Goal: Task Accomplishment & Management: Complete application form

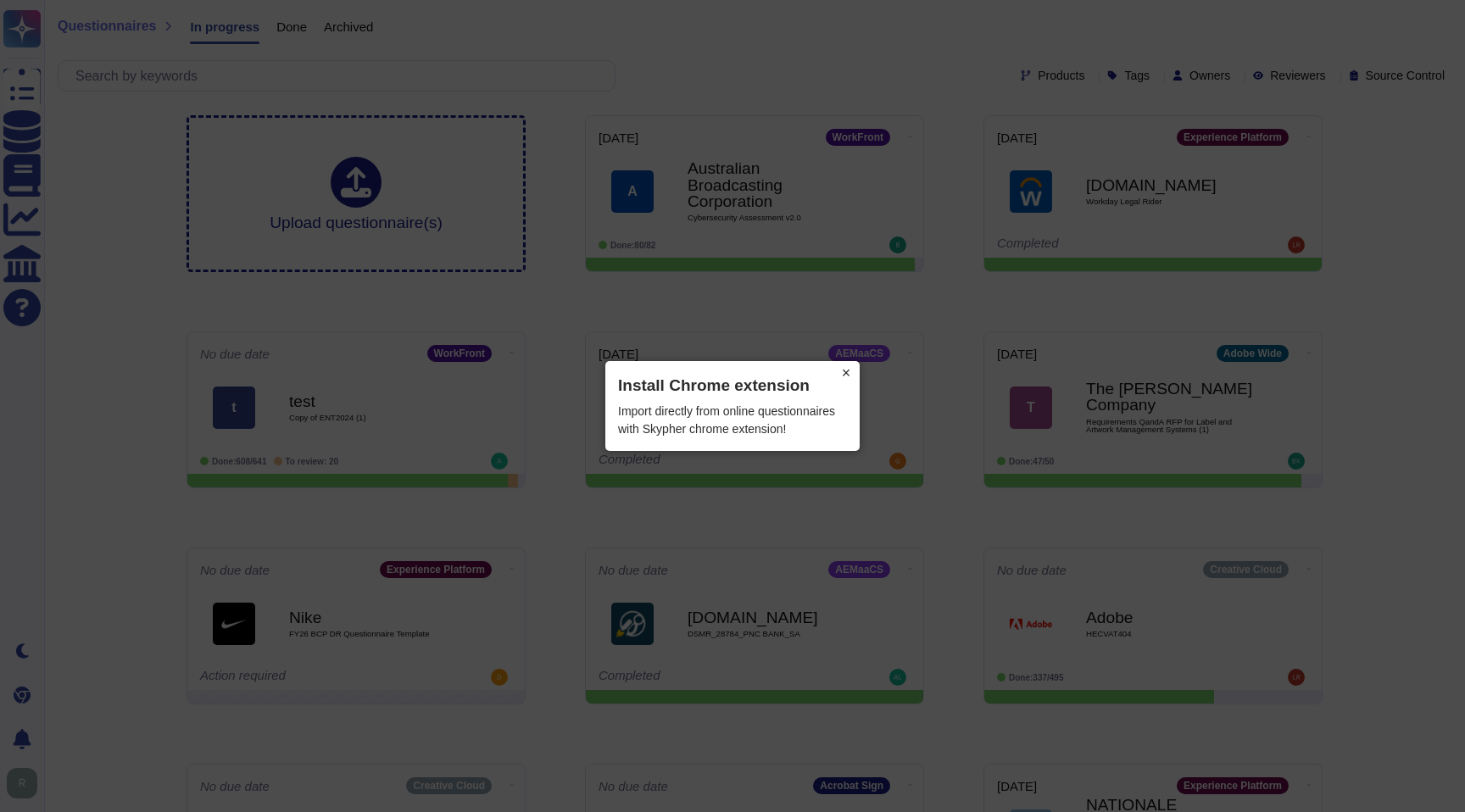
click at [847, 375] on button "×" at bounding box center [846, 373] width 27 height 24
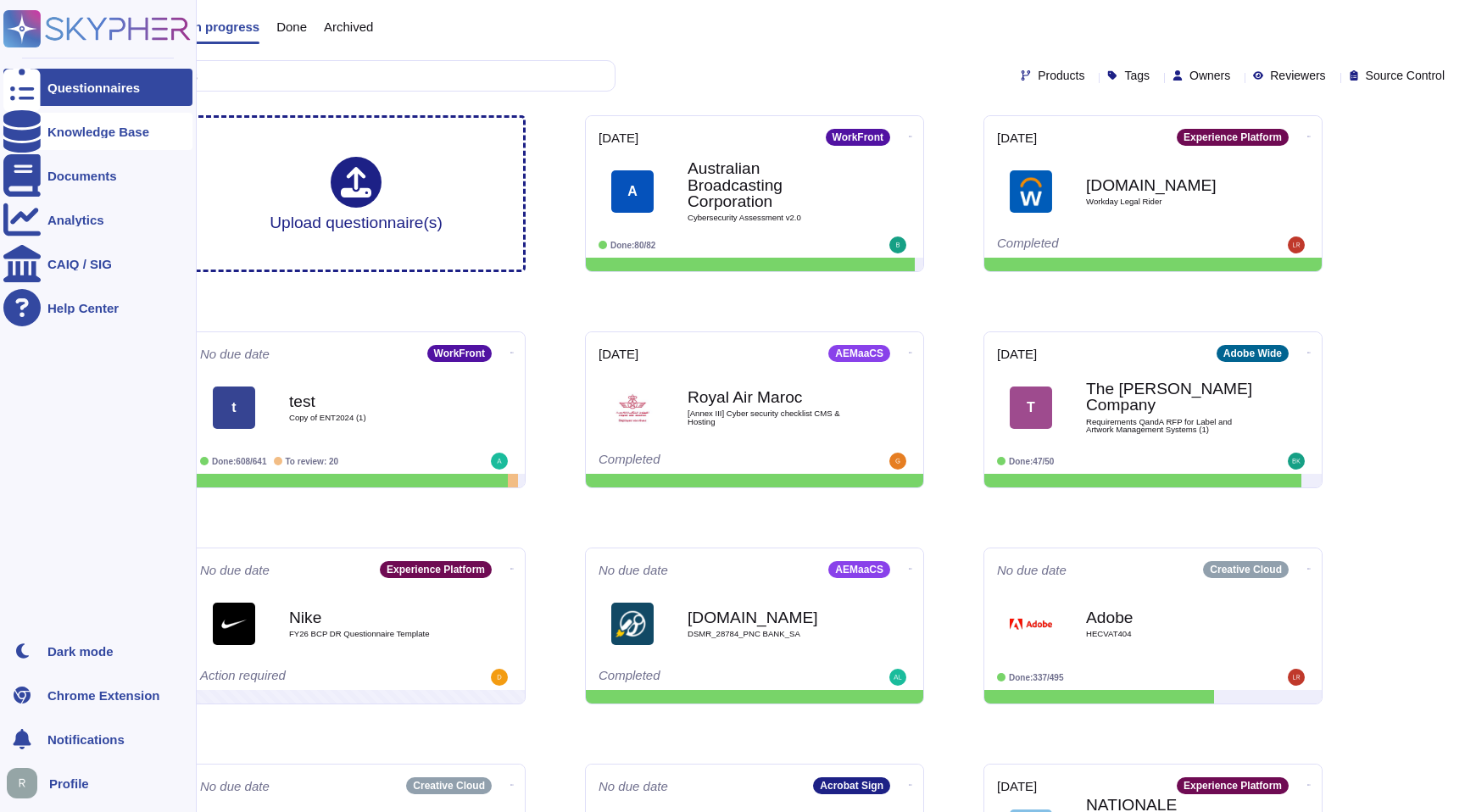
click at [107, 143] on div "Knowledge Base" at bounding box center [98, 131] width 189 height 37
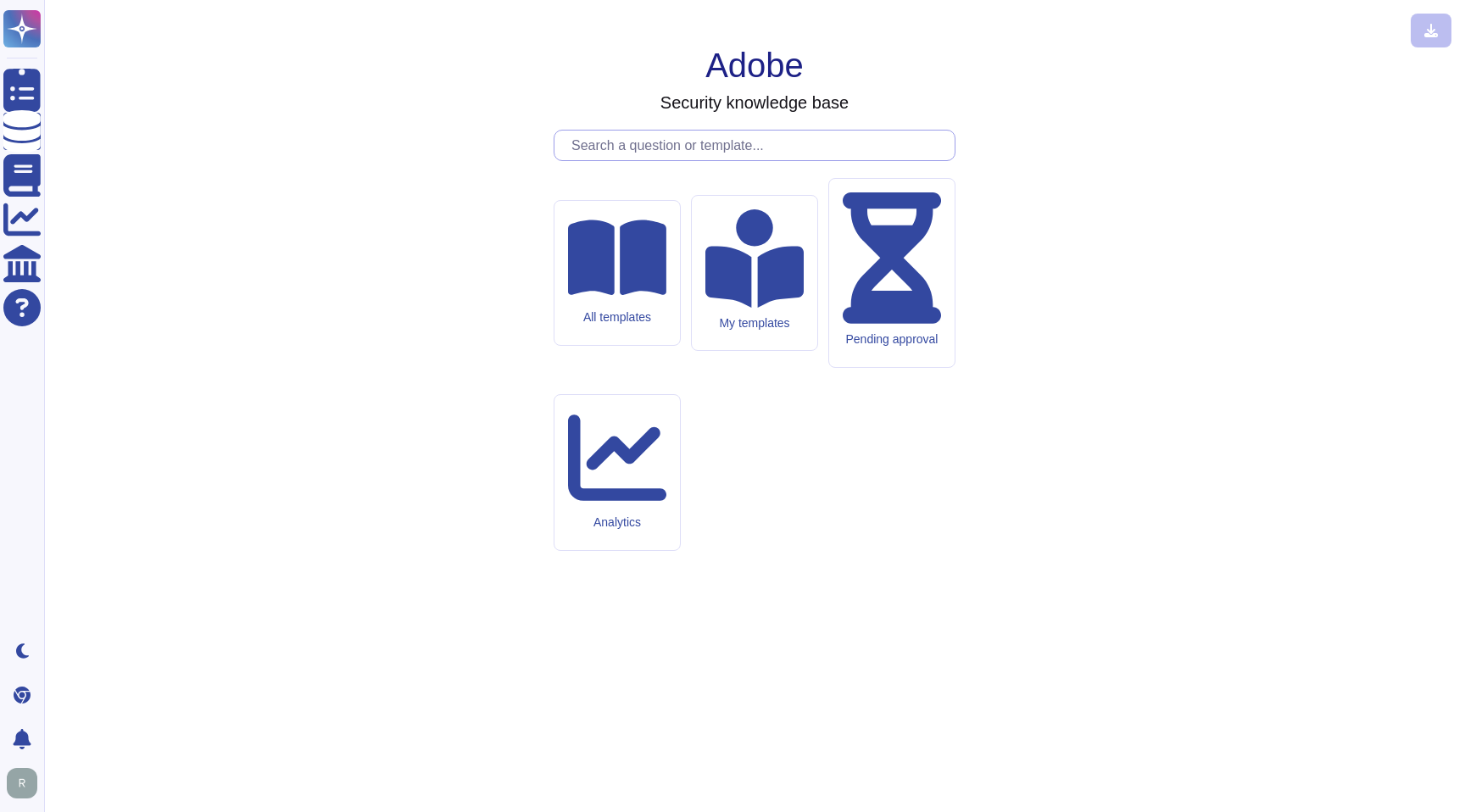
click at [627, 160] on input "text" at bounding box center [759, 145] width 392 height 30
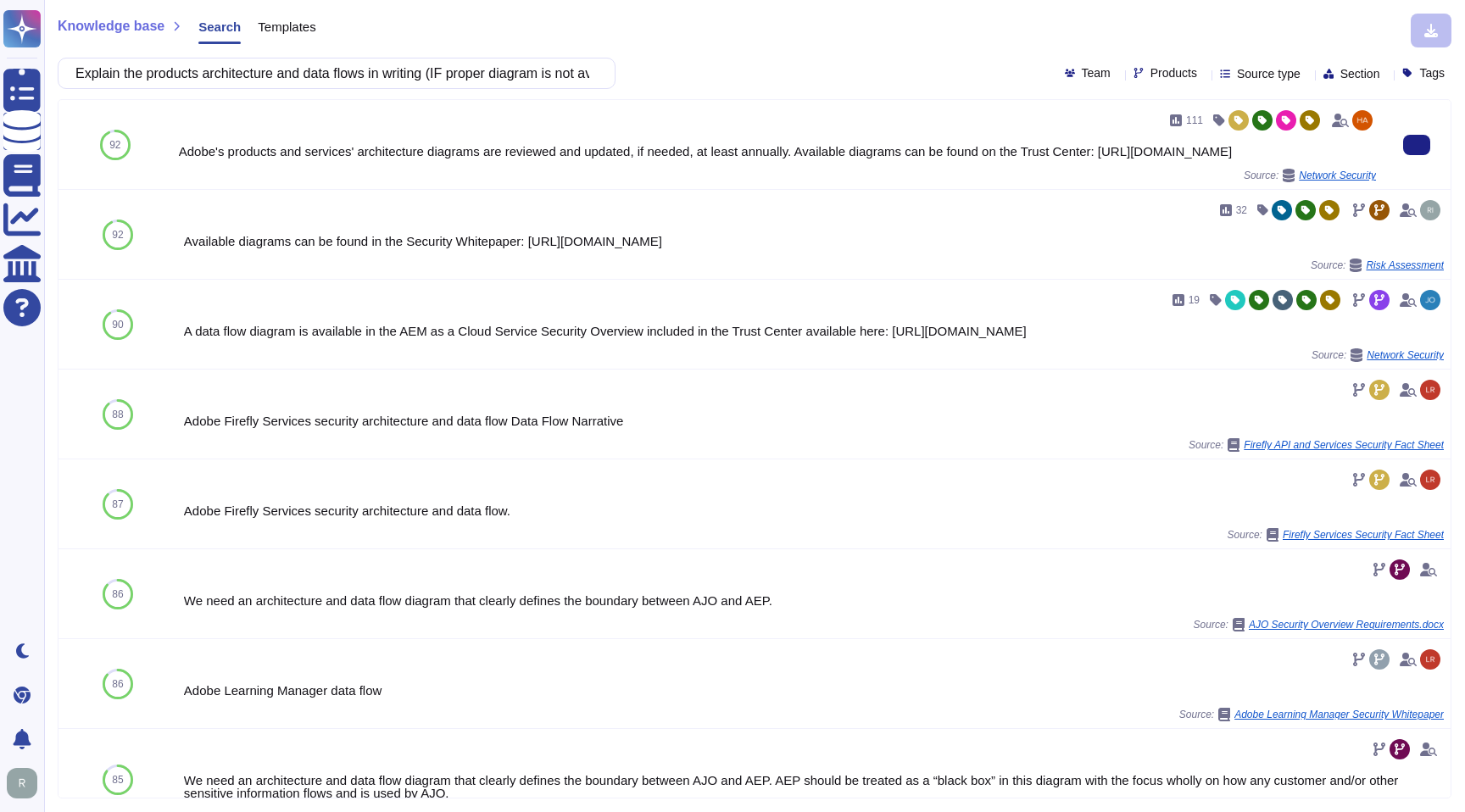
click at [485, 172] on div "111 Adobe's products and services' architecture diagrams are reviewed and updat…" at bounding box center [777, 144] width 1197 height 76
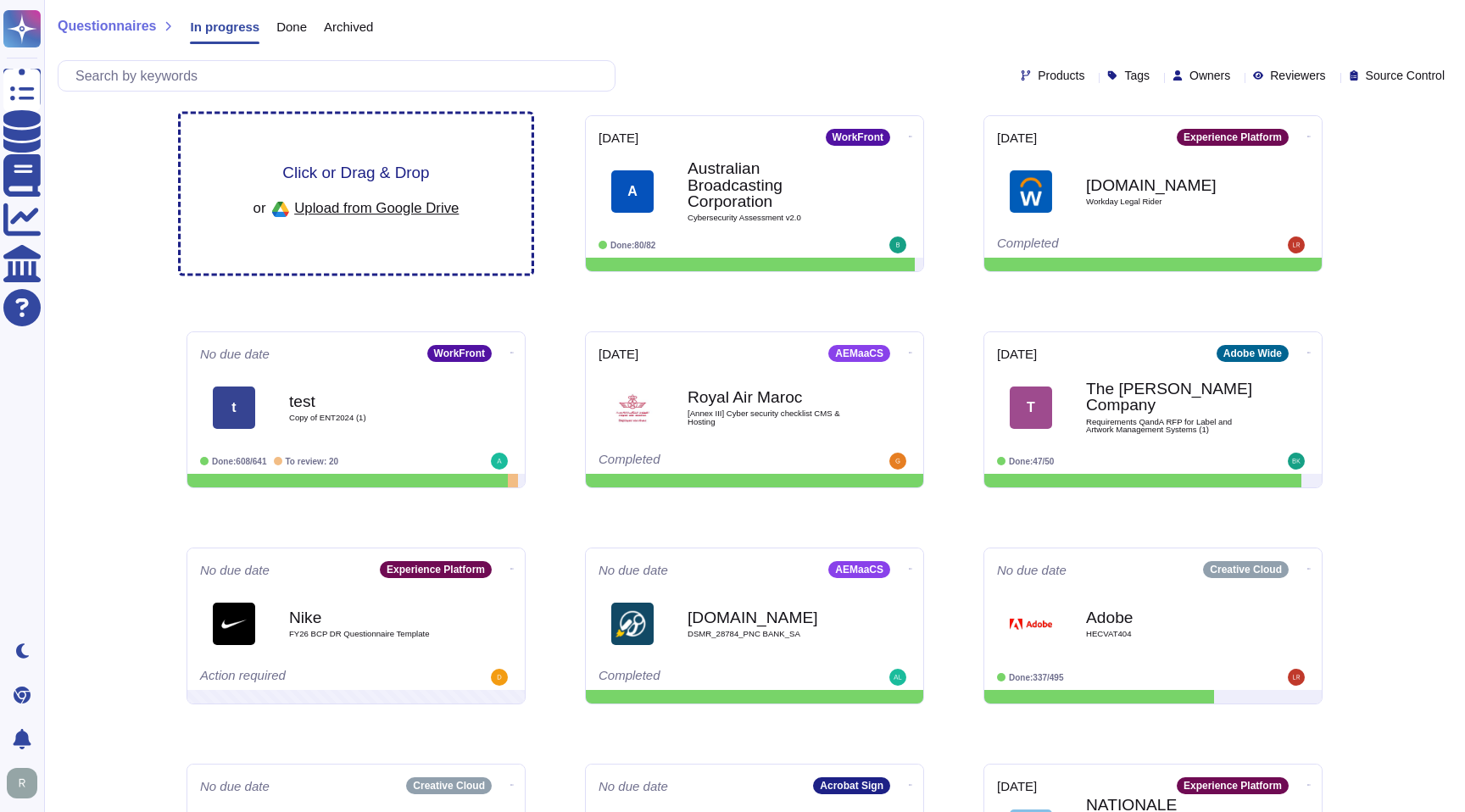
click at [397, 189] on div "Click or Drag & Drop or Upload from Google Drive" at bounding box center [357, 193] width 206 height 58
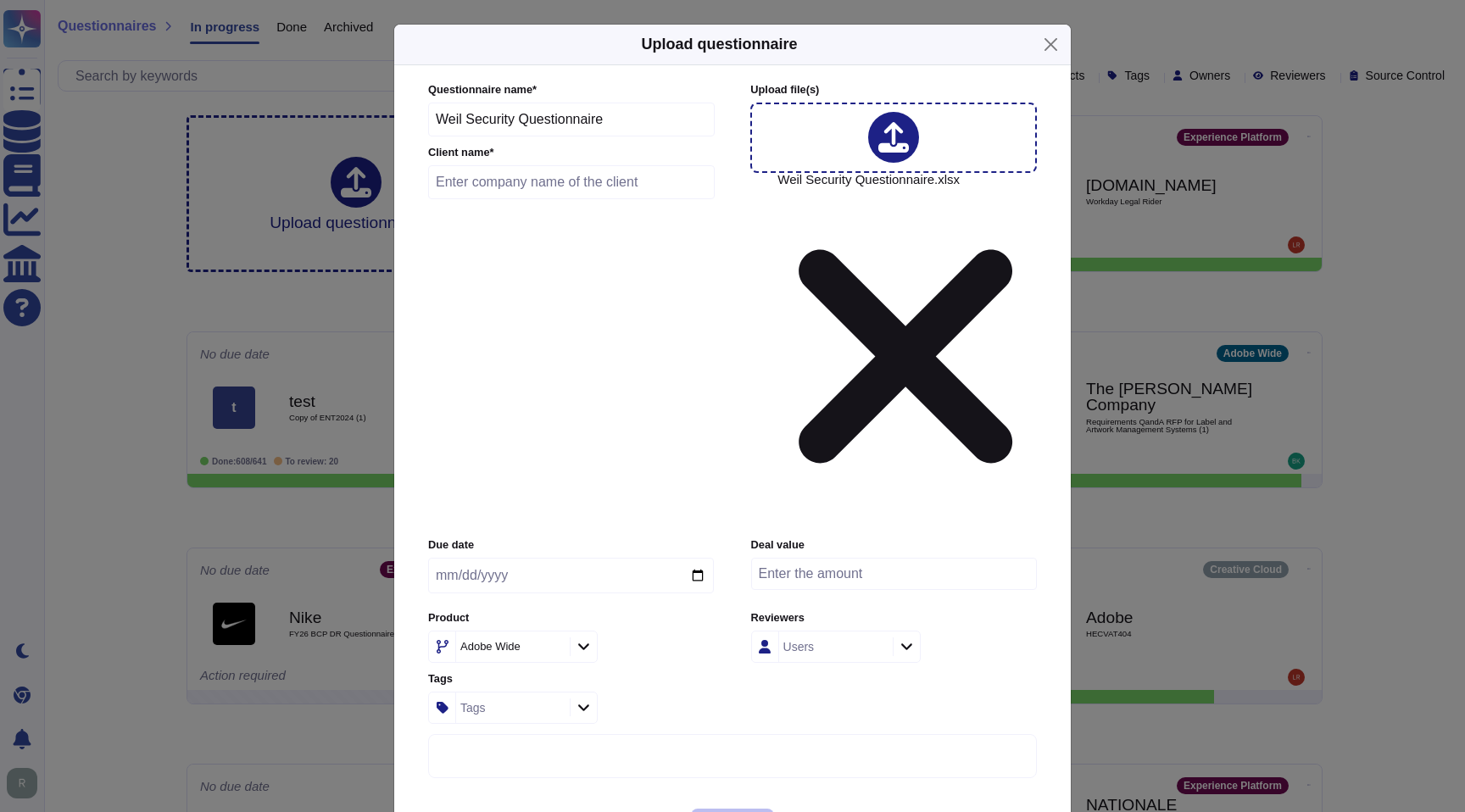
click at [622, 199] on input "text" at bounding box center [571, 181] width 286 height 34
type input "[PERSON_NAME]"
click at [693, 558] on input "date" at bounding box center [571, 575] width 285 height 35
type input "[DATE]"
click at [675, 610] on div "Product Adobe Wide" at bounding box center [571, 636] width 285 height 52
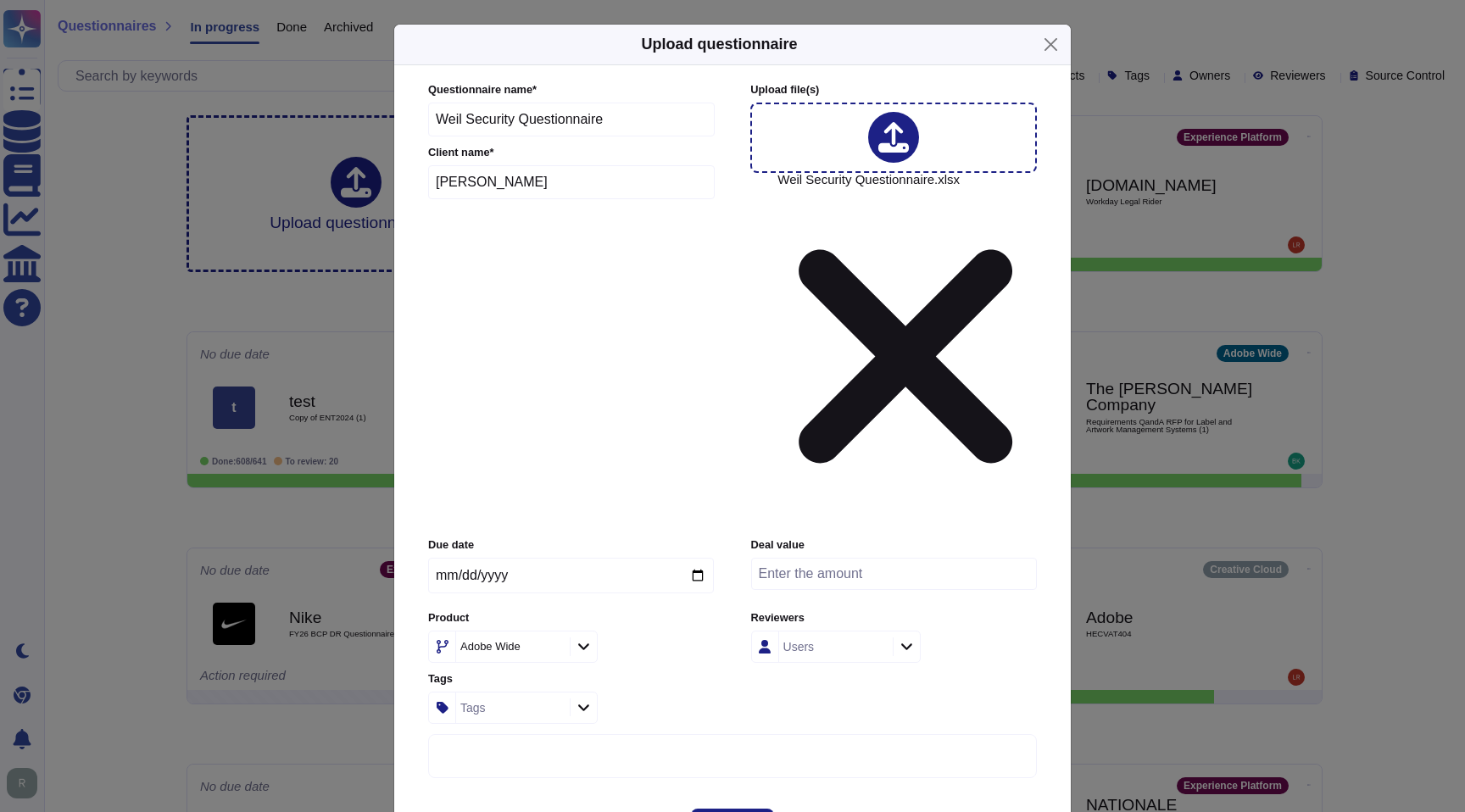
click at [850, 632] on div "Users" at bounding box center [833, 647] width 109 height 31
type input "[PERSON_NAME]"
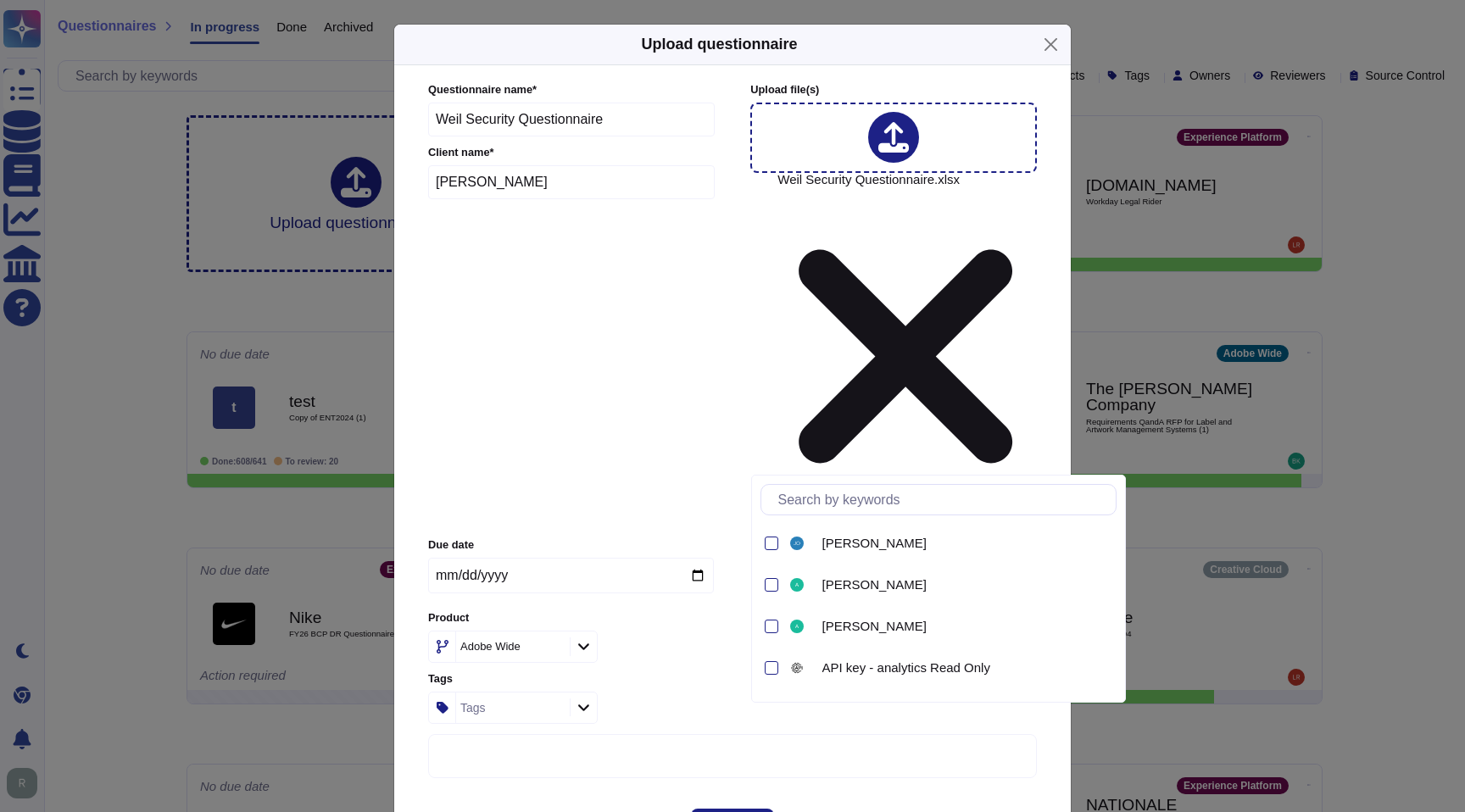
click at [665, 610] on div "Product Adobe Wide" at bounding box center [571, 636] width 285 height 52
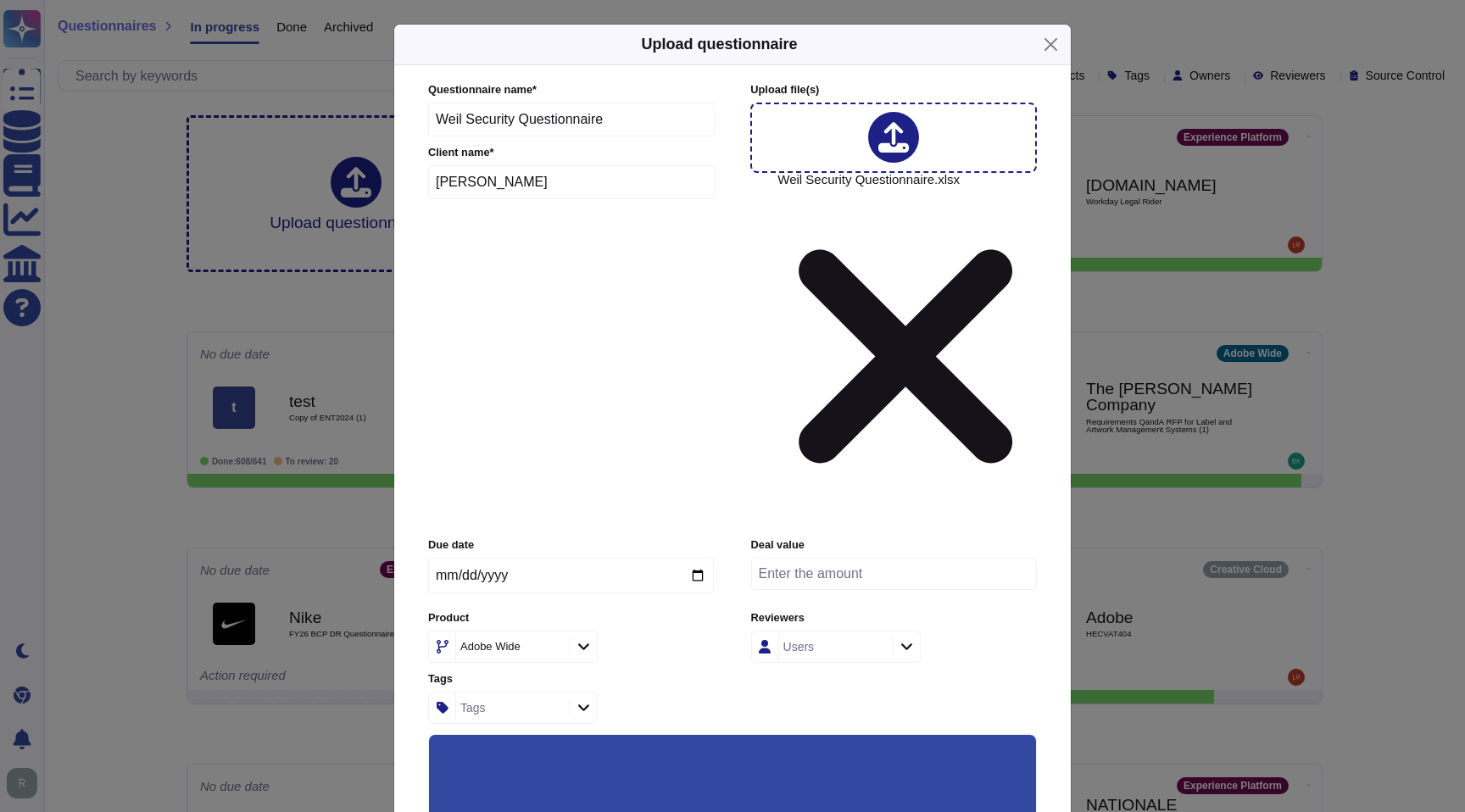
click at [685, 631] on div "Adobe Wide" at bounding box center [571, 646] width 285 height 32
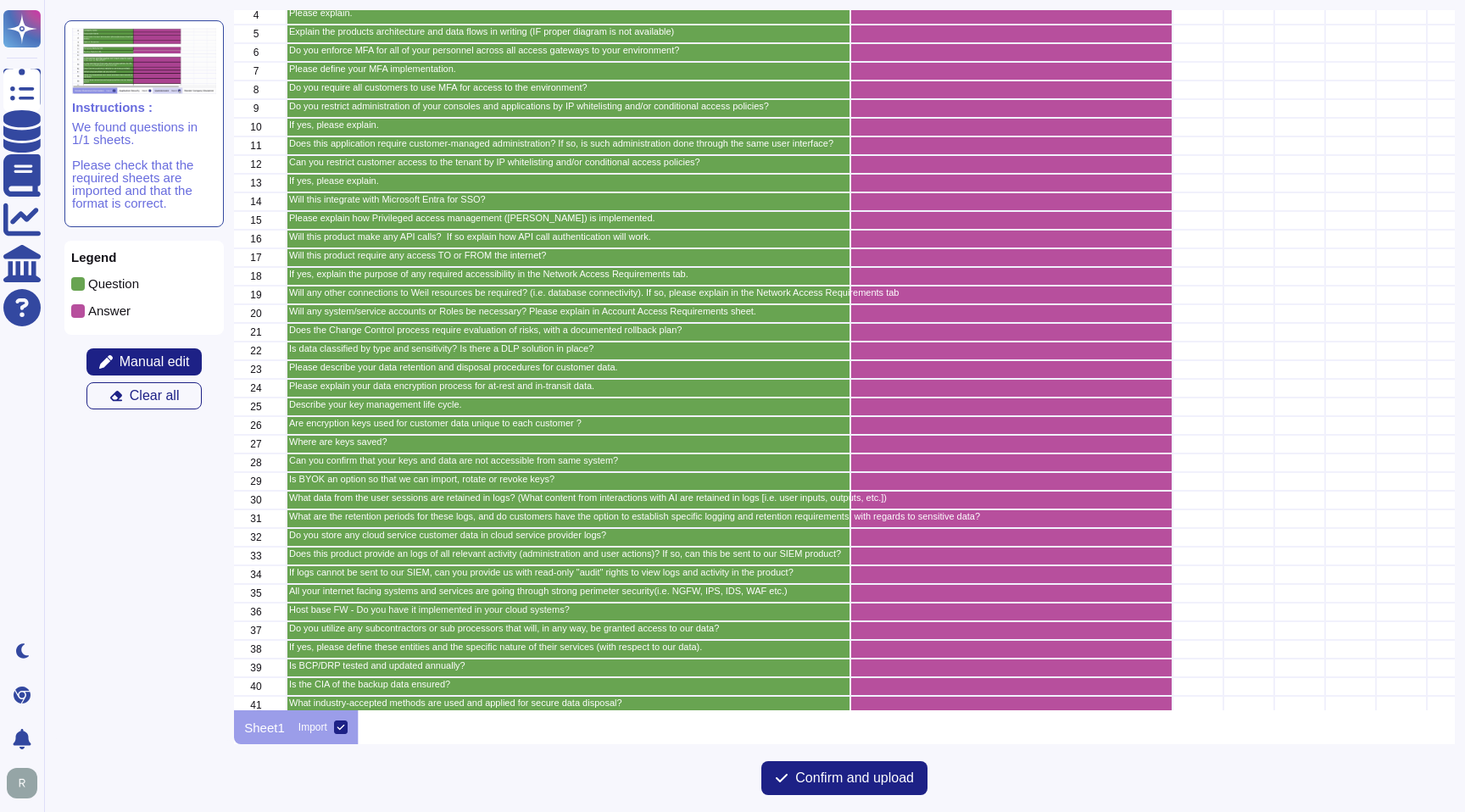
scroll to position [195, 9]
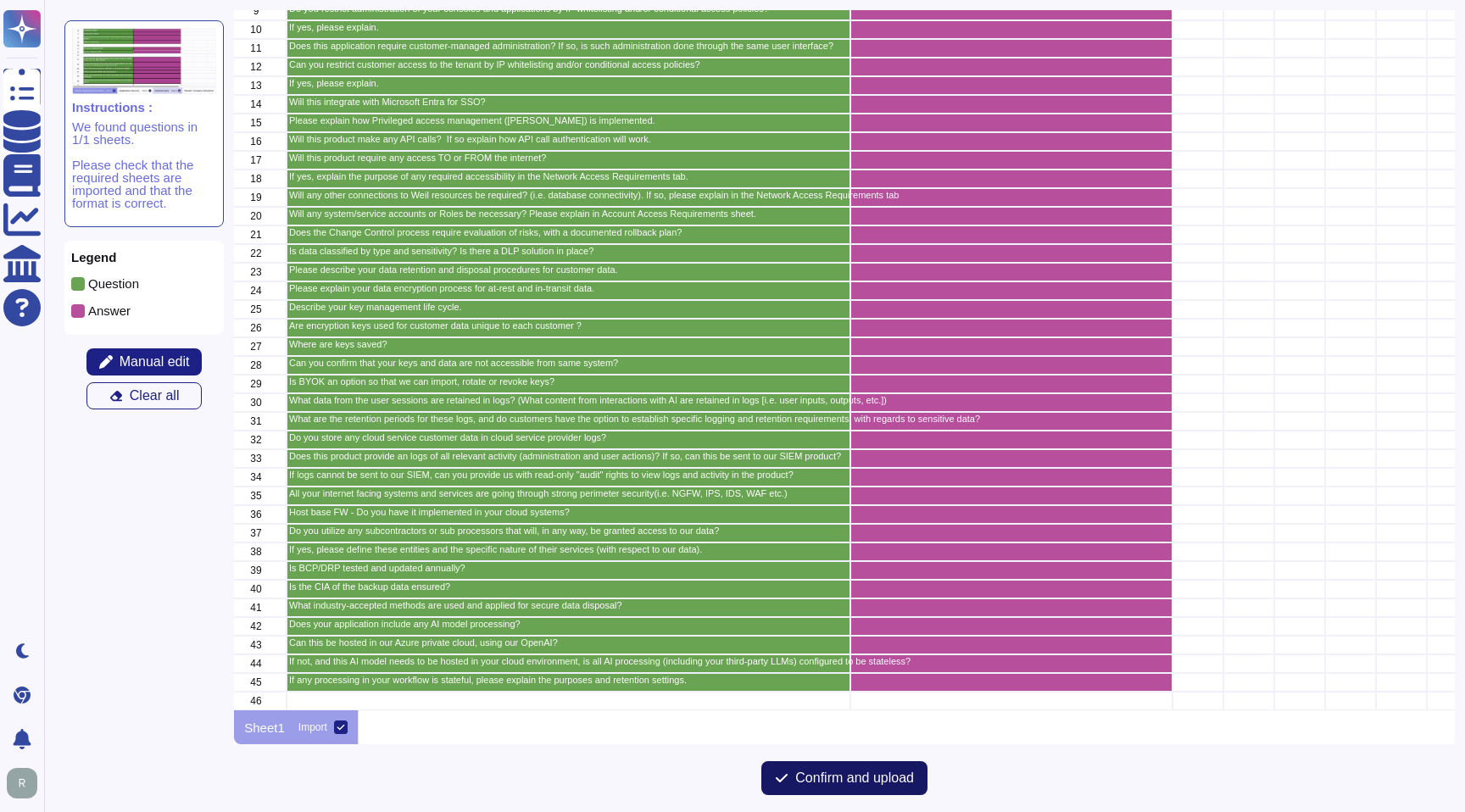
click at [866, 774] on span "Confirm and upload" at bounding box center [854, 778] width 119 height 14
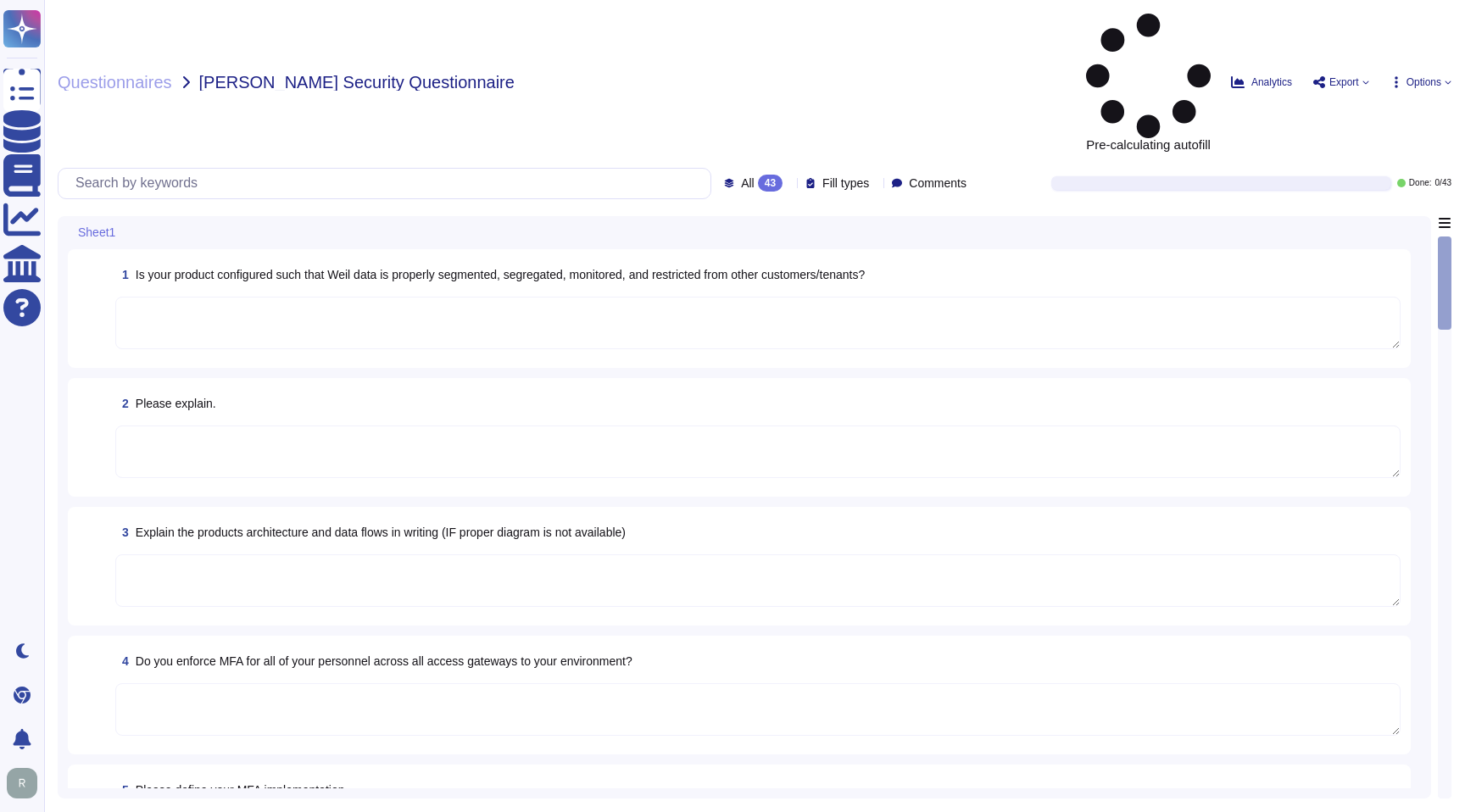
click at [589, 296] on textarea at bounding box center [757, 322] width 1285 height 52
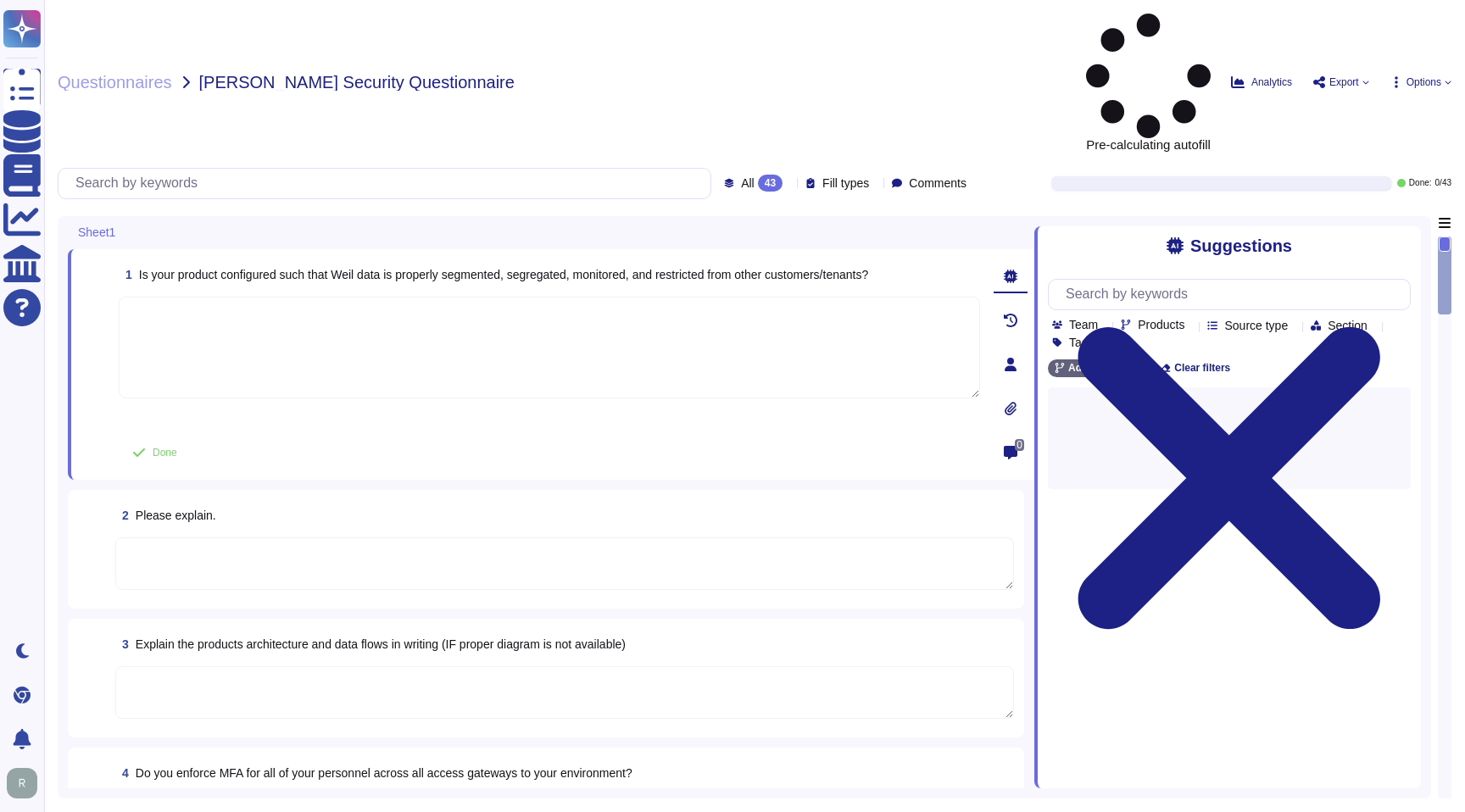
click at [863, 174] on div "All 43 Fill types Comments" at bounding box center [848, 183] width 249 height 17
click at [851, 177] on div "Fill types" at bounding box center [840, 183] width 70 height 13
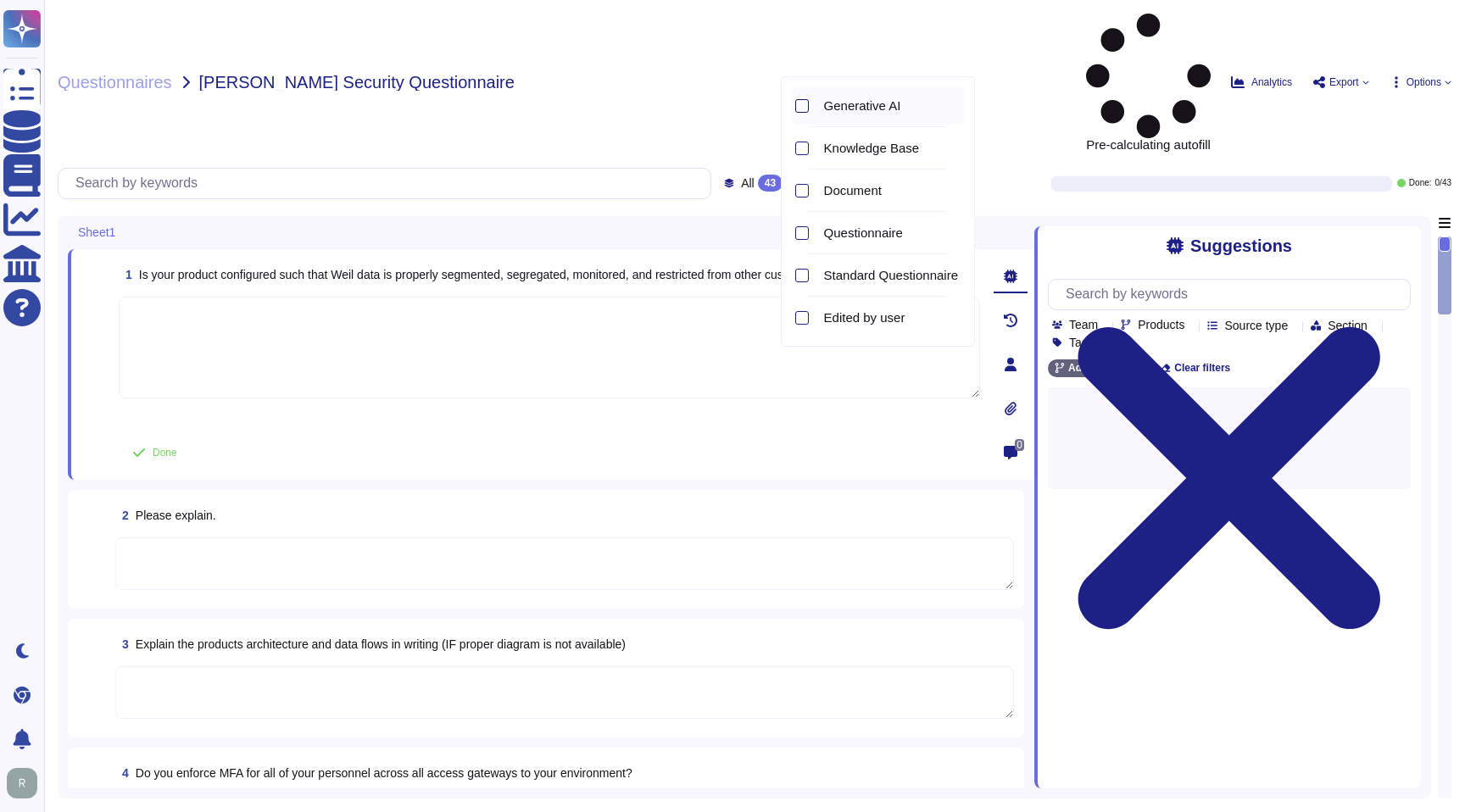
click at [803, 98] on div at bounding box center [799, 106] width 18 height 38
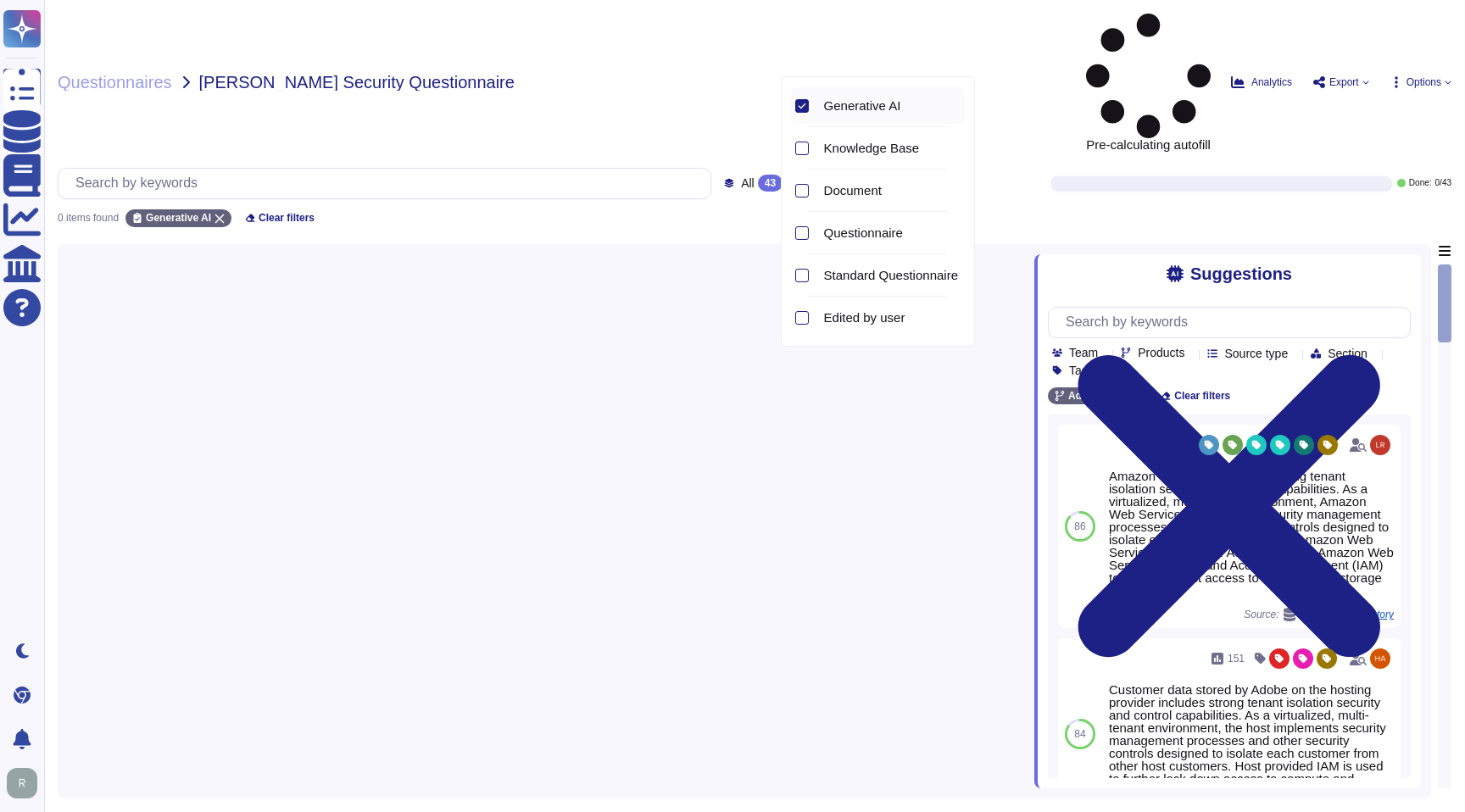
click at [803, 113] on div at bounding box center [799, 106] width 18 height 38
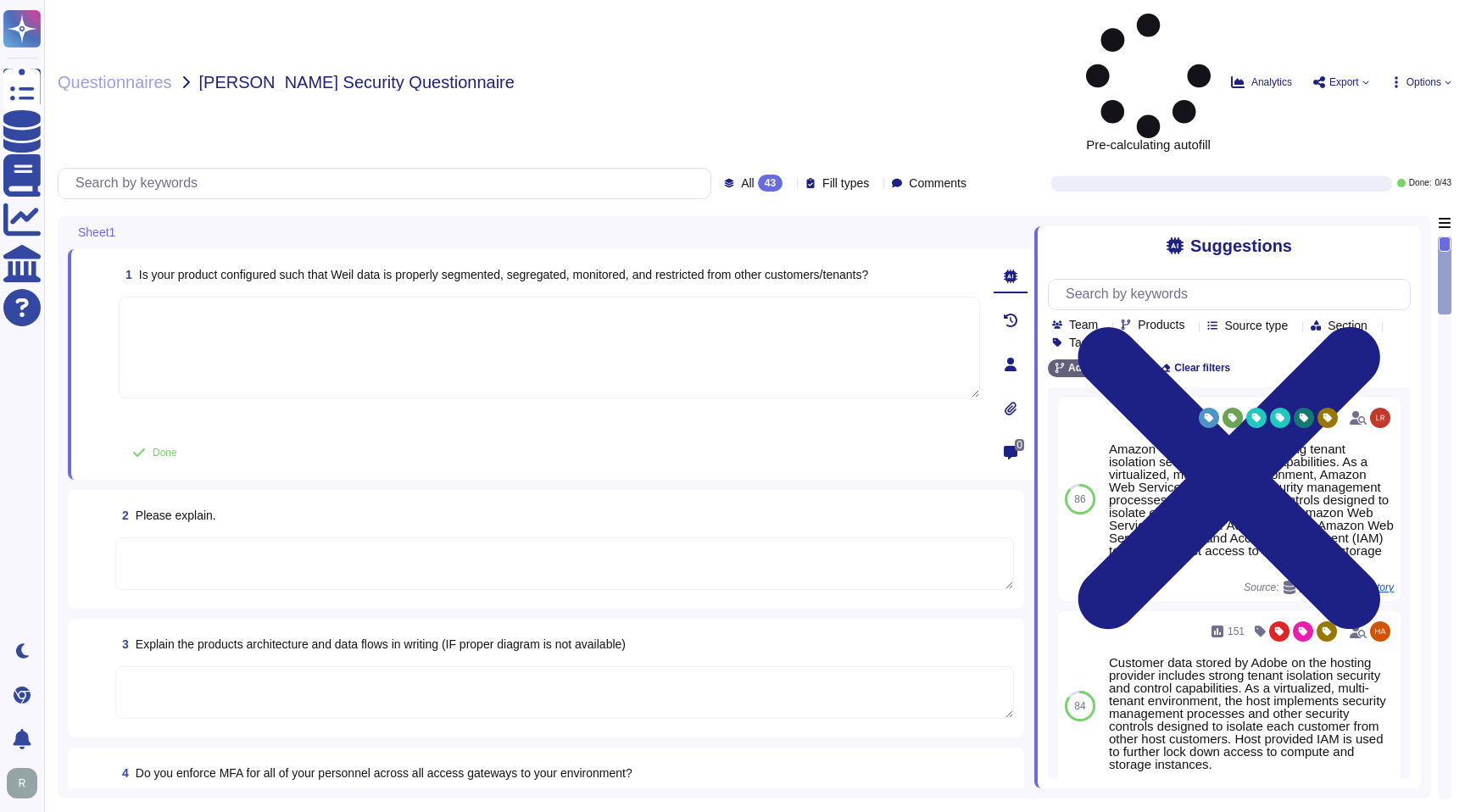
click at [655, 249] on div "1 Is your product configured such that Weil data is properly segmented, segrega…" at bounding box center [551, 364] width 967 height 230
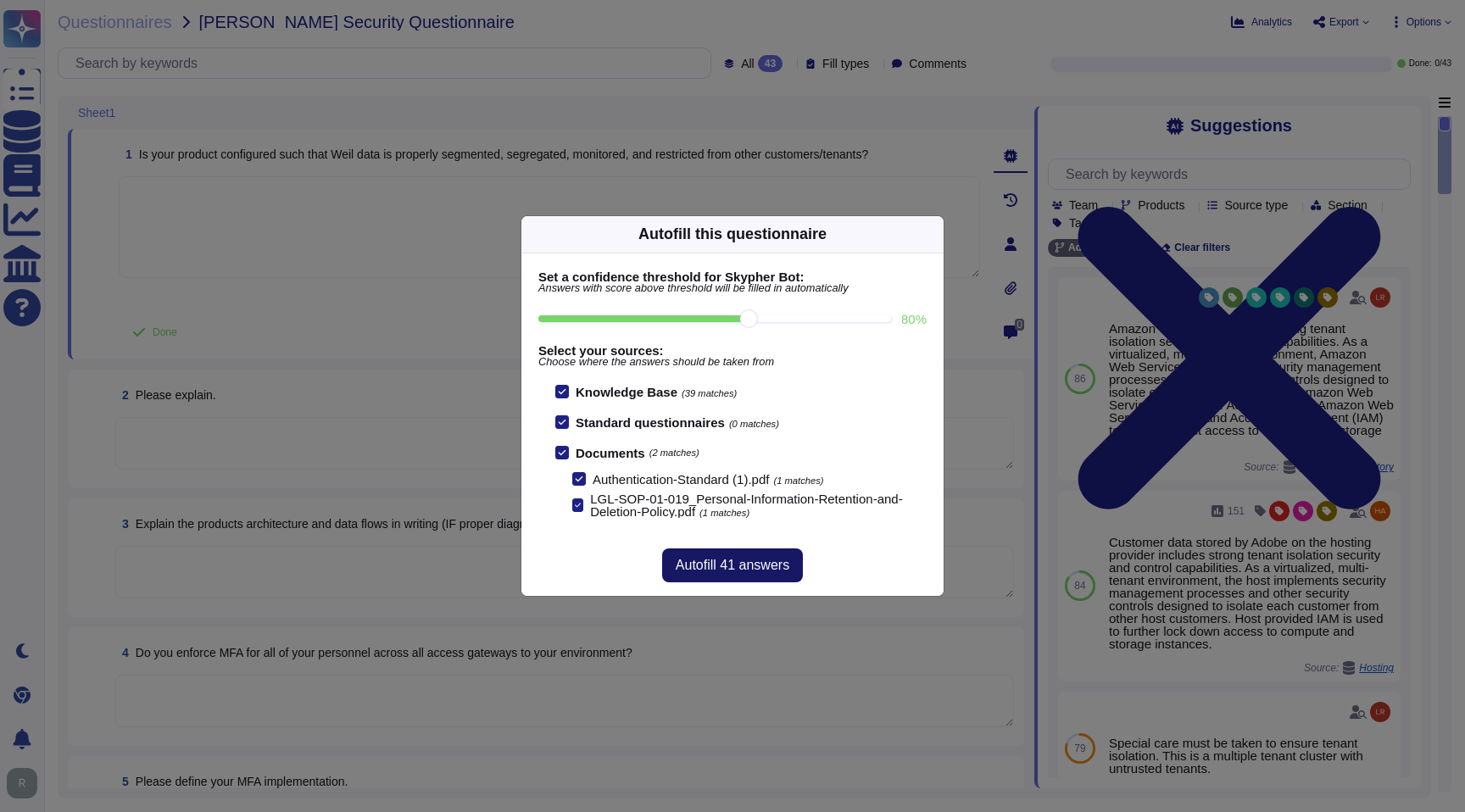
click at [721, 575] on button "Autofill 41 answers" at bounding box center [732, 565] width 141 height 34
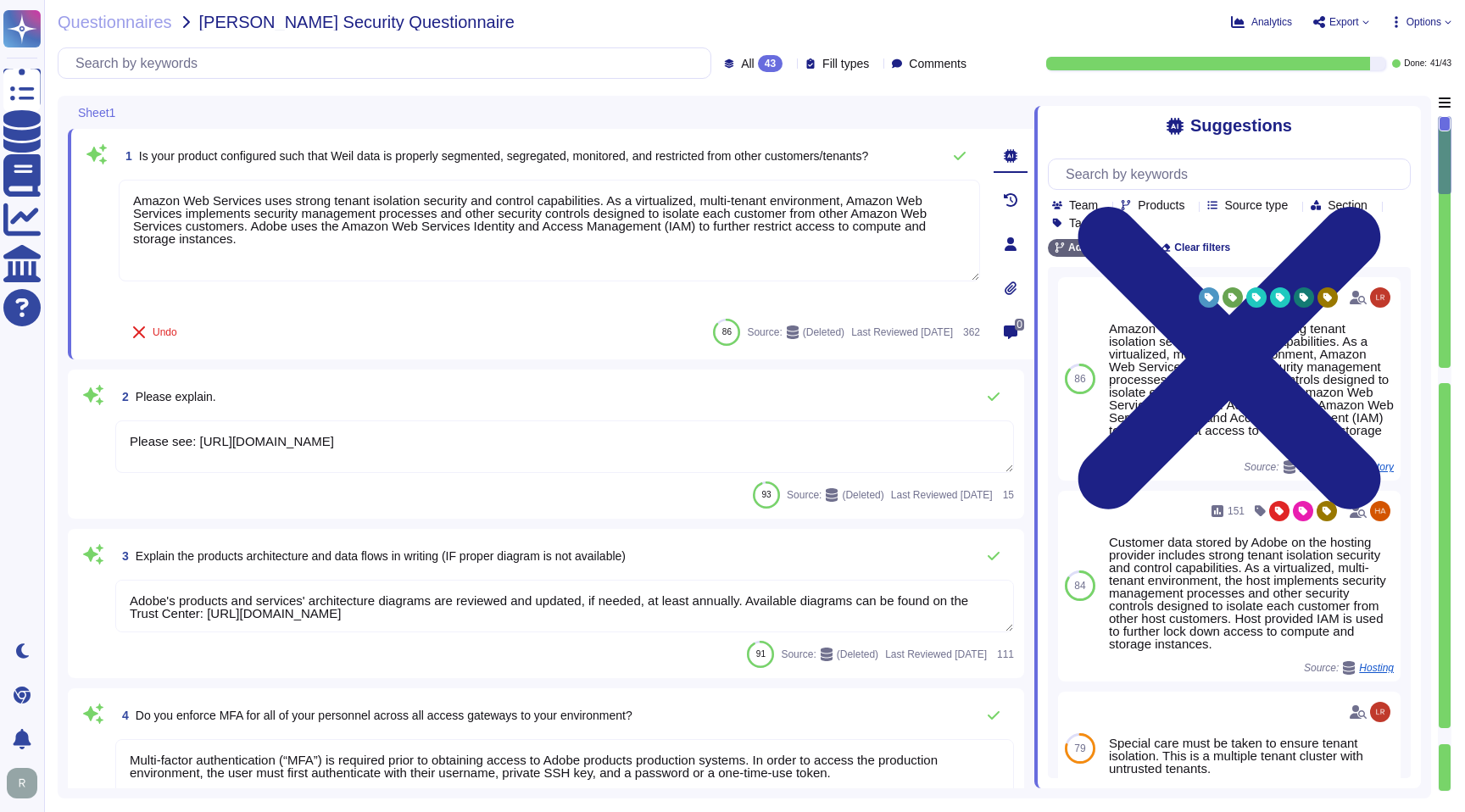
type textarea "Amazon Web Services uses strong tenant isolation security and control capabilit…"
type textarea "Please see: [URL][DOMAIN_NAME]"
type textarea "Adobe's products and services' architecture diagrams are reviewed and updated, …"
type textarea "Multi-factor authentication (“MFA”) is required prior to obtaining access to Ad…"
type textarea "Not Enabled by default. Multi-factor authentication is available for client acc…"
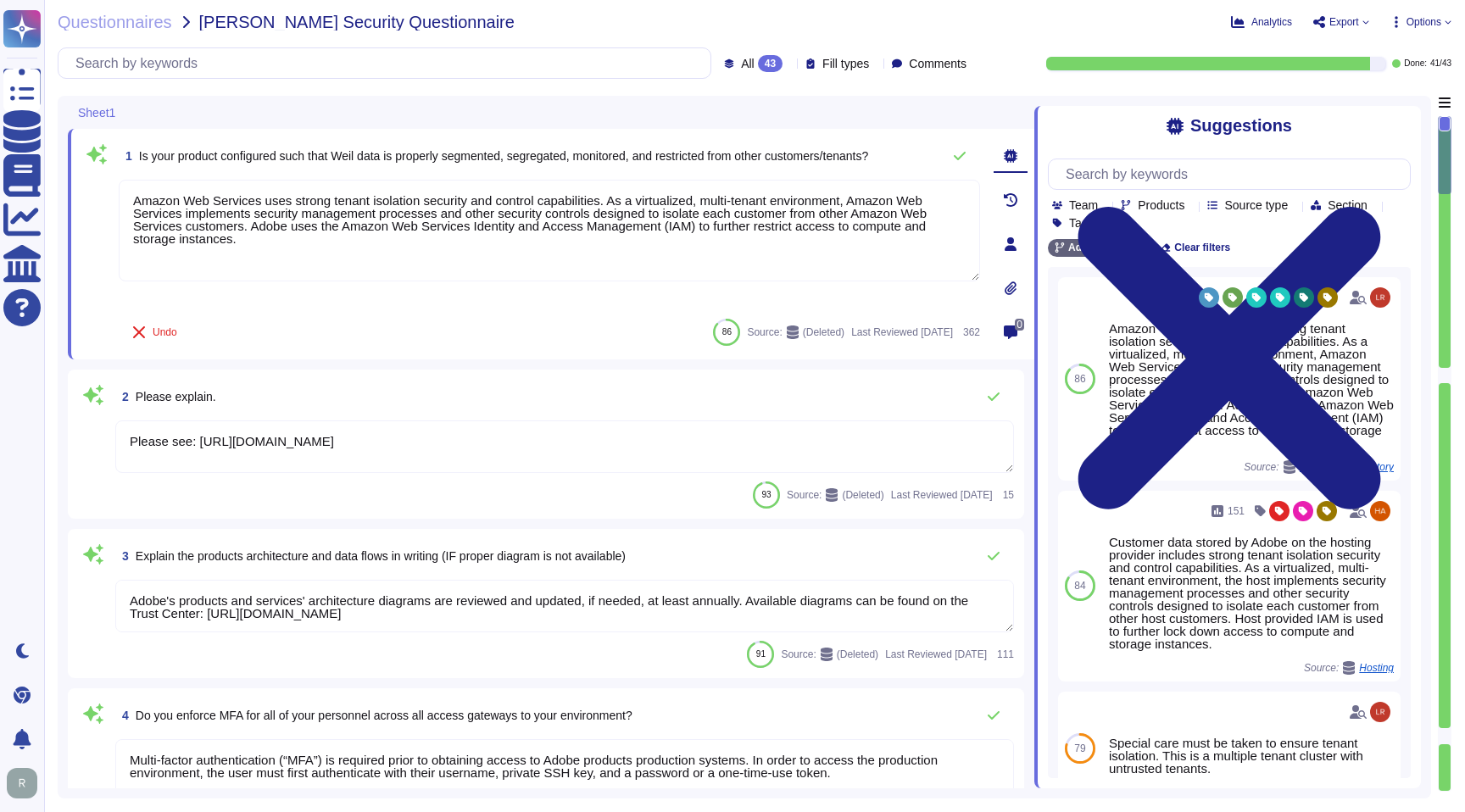
type textarea "Multi-factor authentication (“MFA”) is required prior to obtaining access to Ad…"
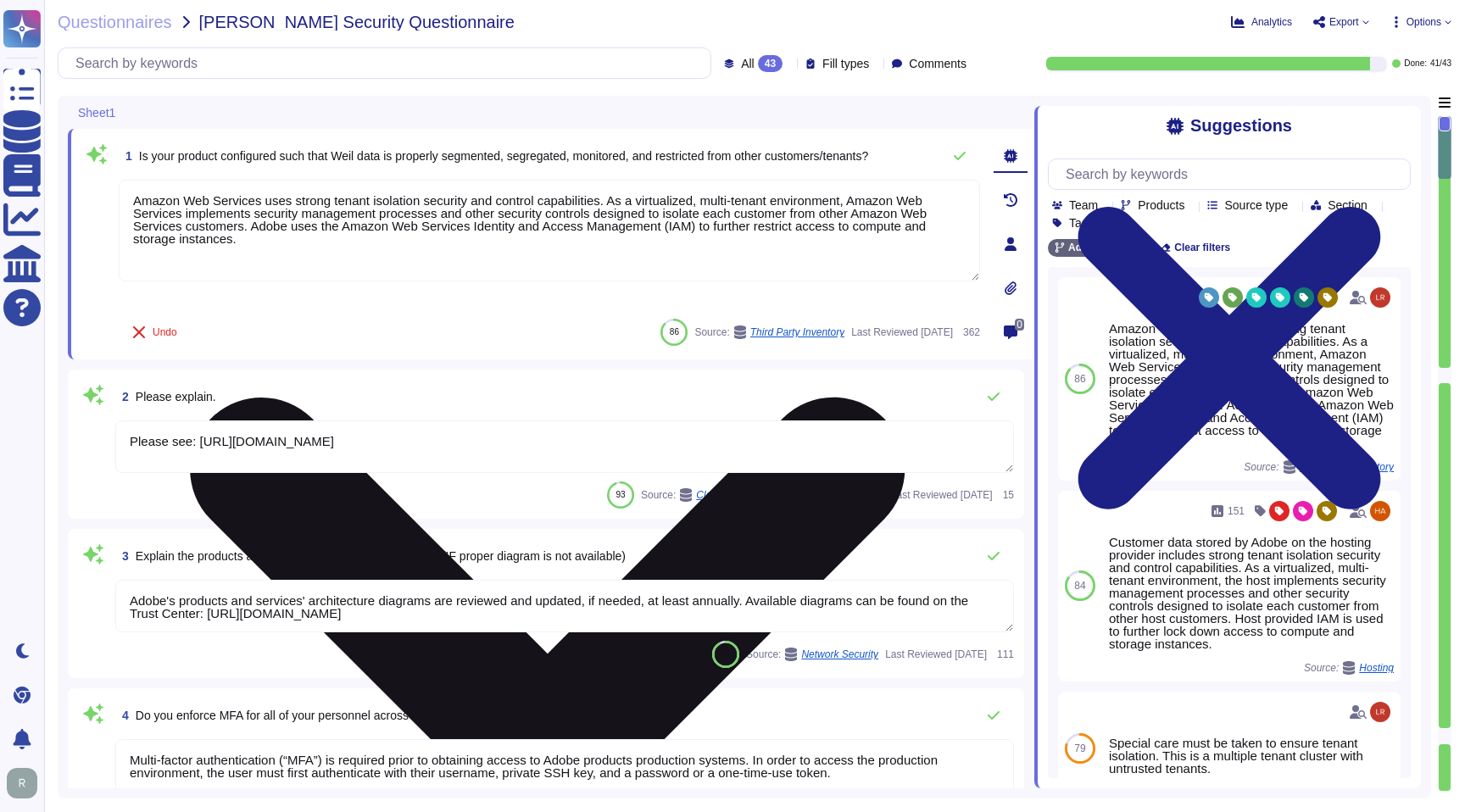
type textarea "Documented policies and procedures exist that cover unauthorized software insta…"
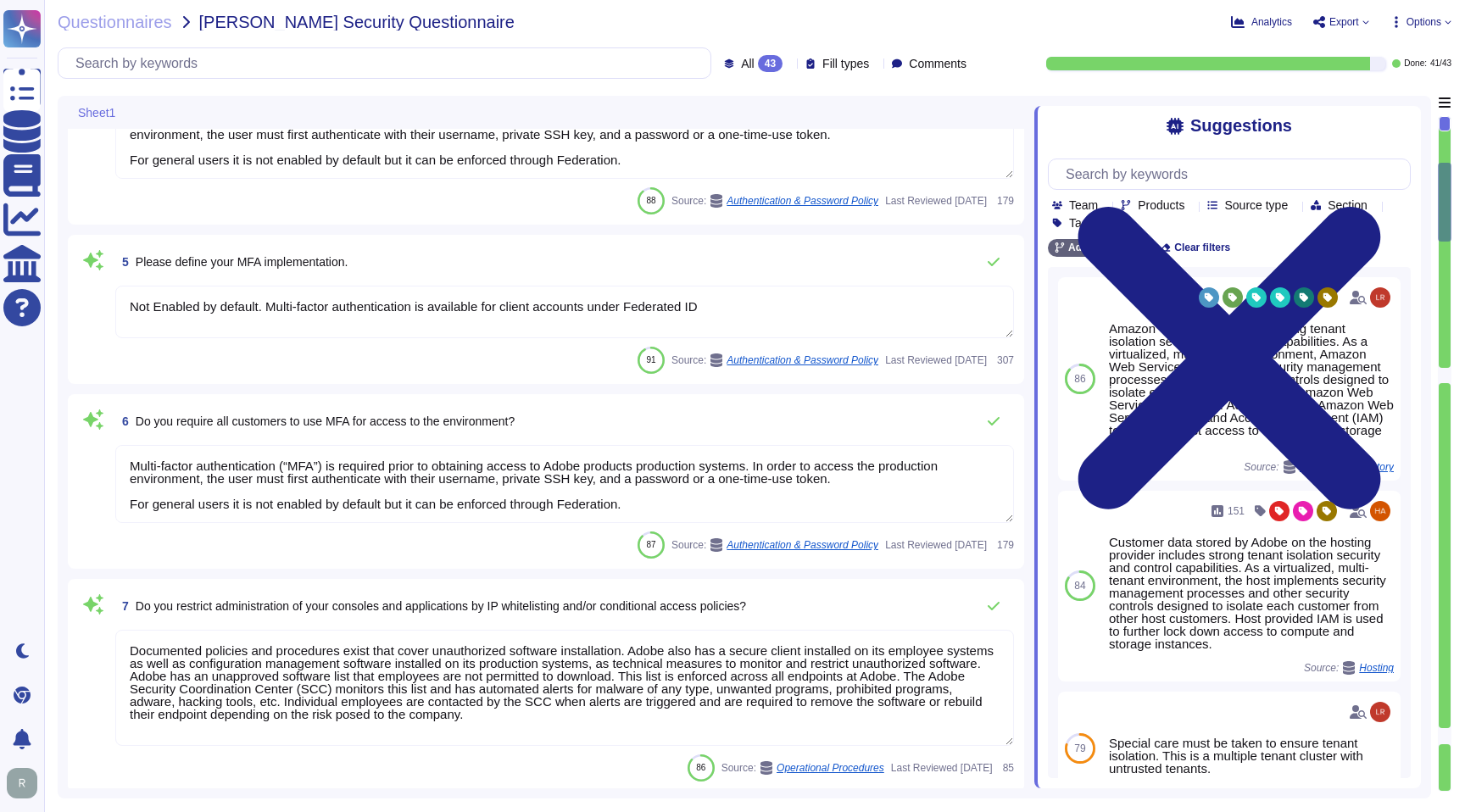
type textarea "Lo ipsumdolo sita CON 01605, Adipi'e Seddoeiusmo Temporin Utlabo etdolore mag a…"
type textarea "SaaS administrators and end users access the application through the same web i…"
type textarea "Yes we do all of the above - 2FA, audit trails, IP address filtering, firewalls…"
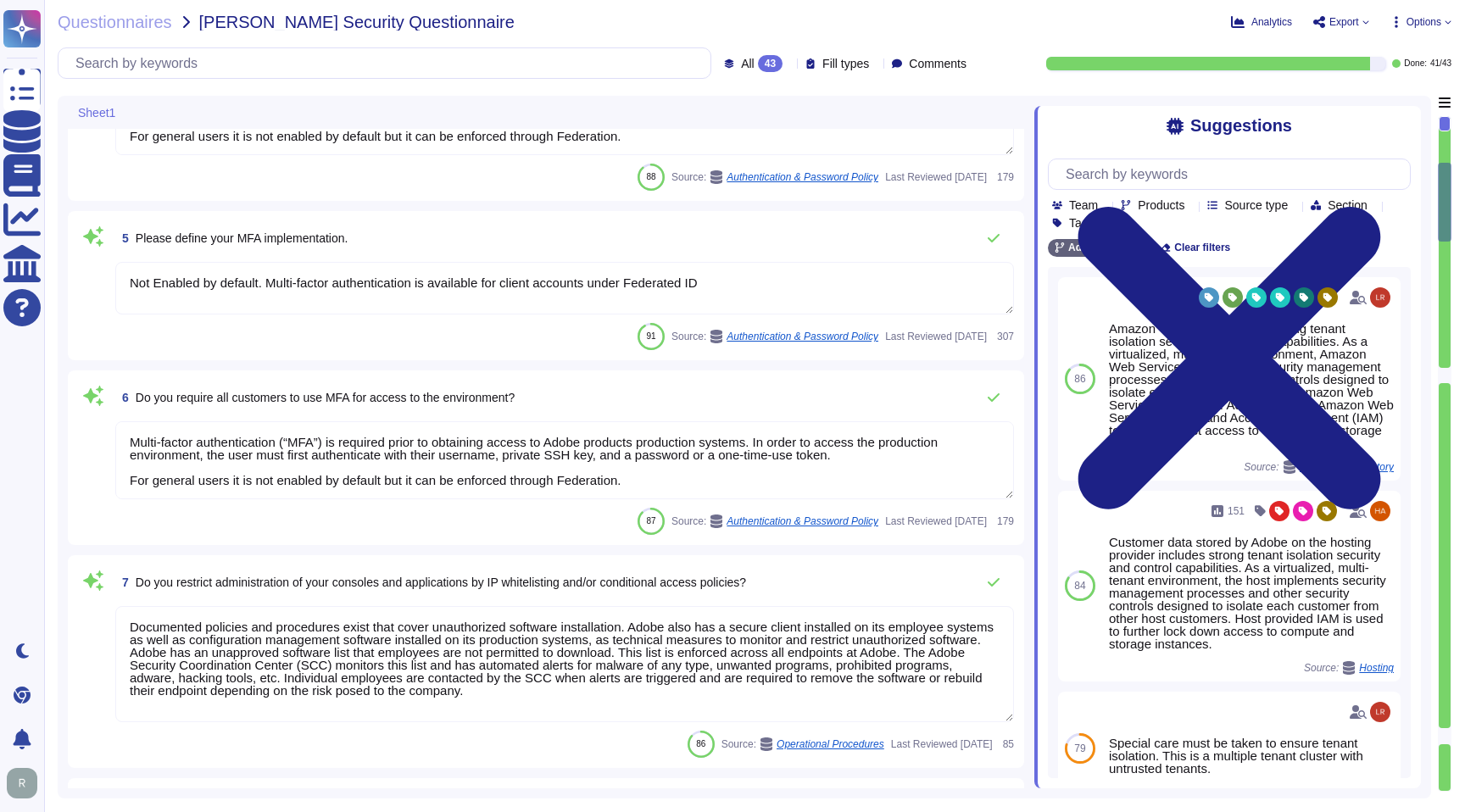
scroll to position [413, 0]
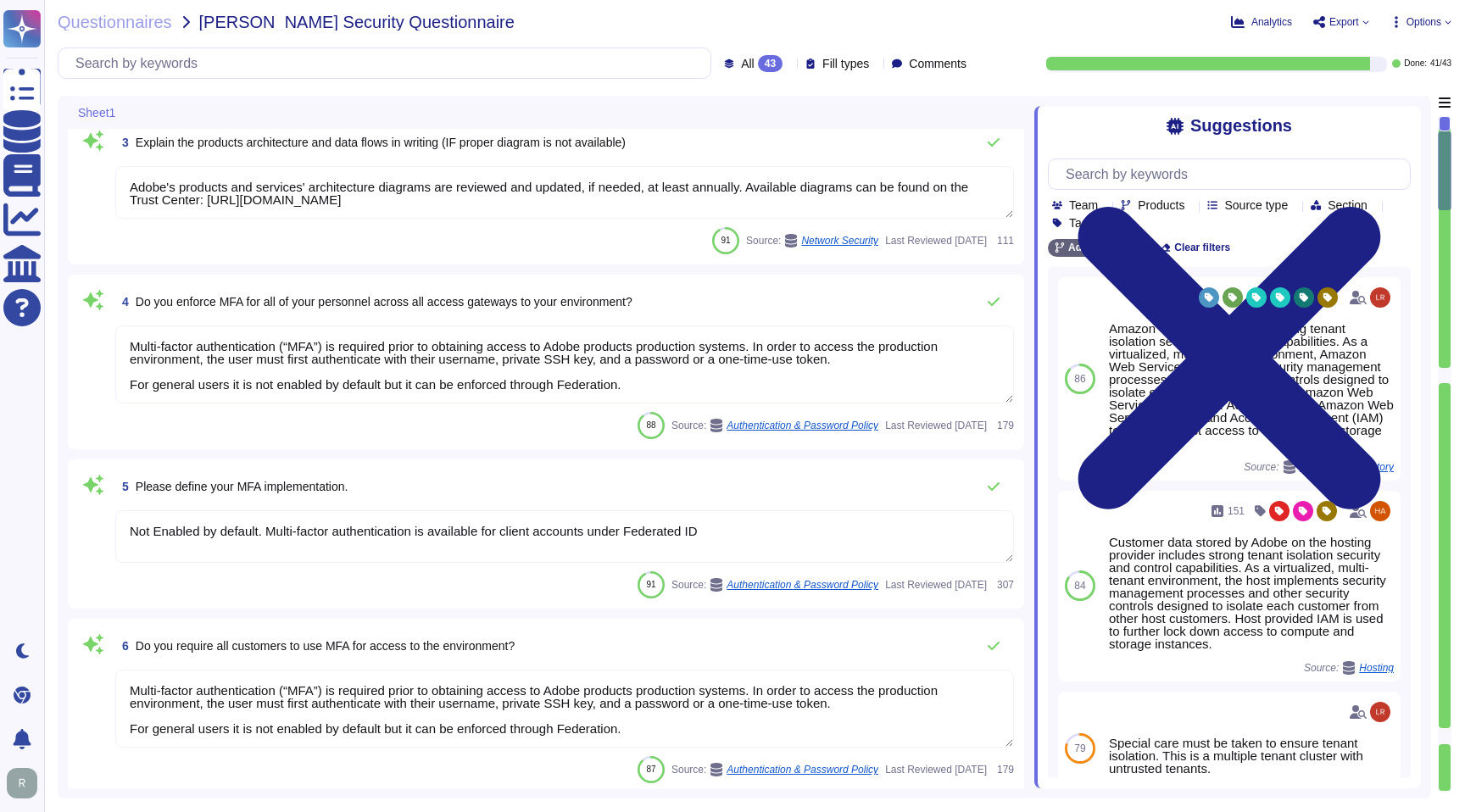
type textarea "Amazon Web Services uses strong tenant isolation security and control capabilit…"
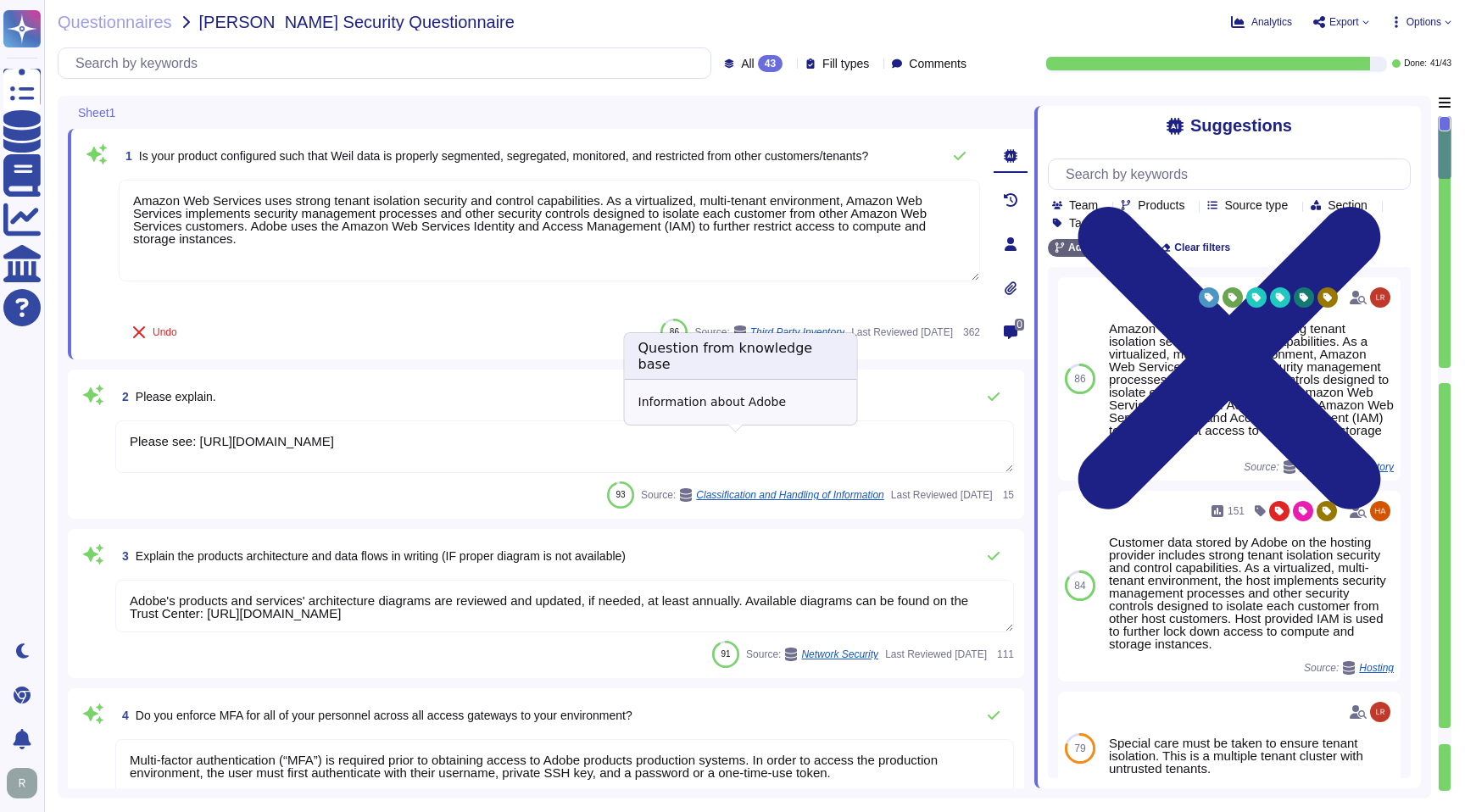
type textarea "Documented policies and procedures exist that cover unauthorized software insta…"
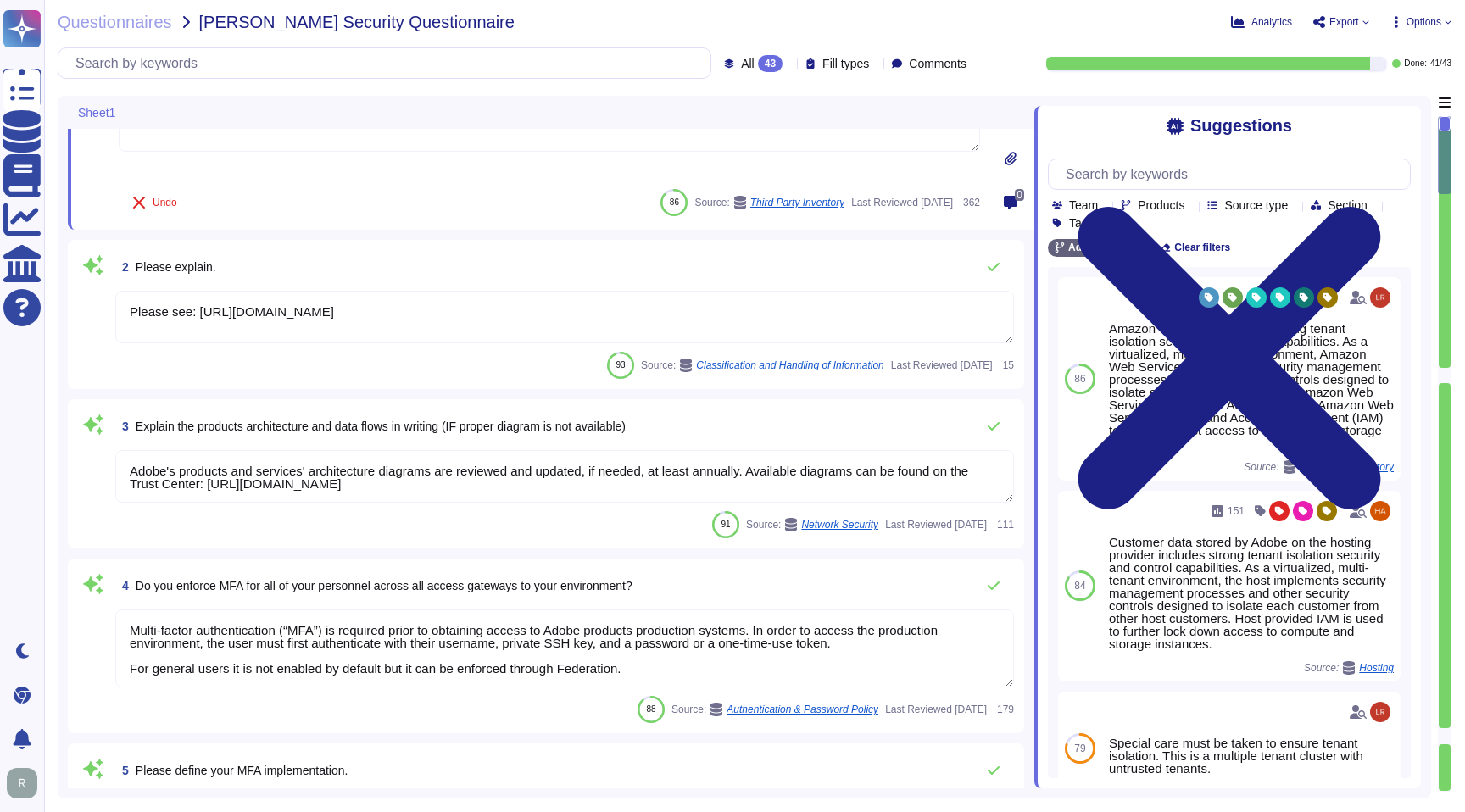
scroll to position [2, 0]
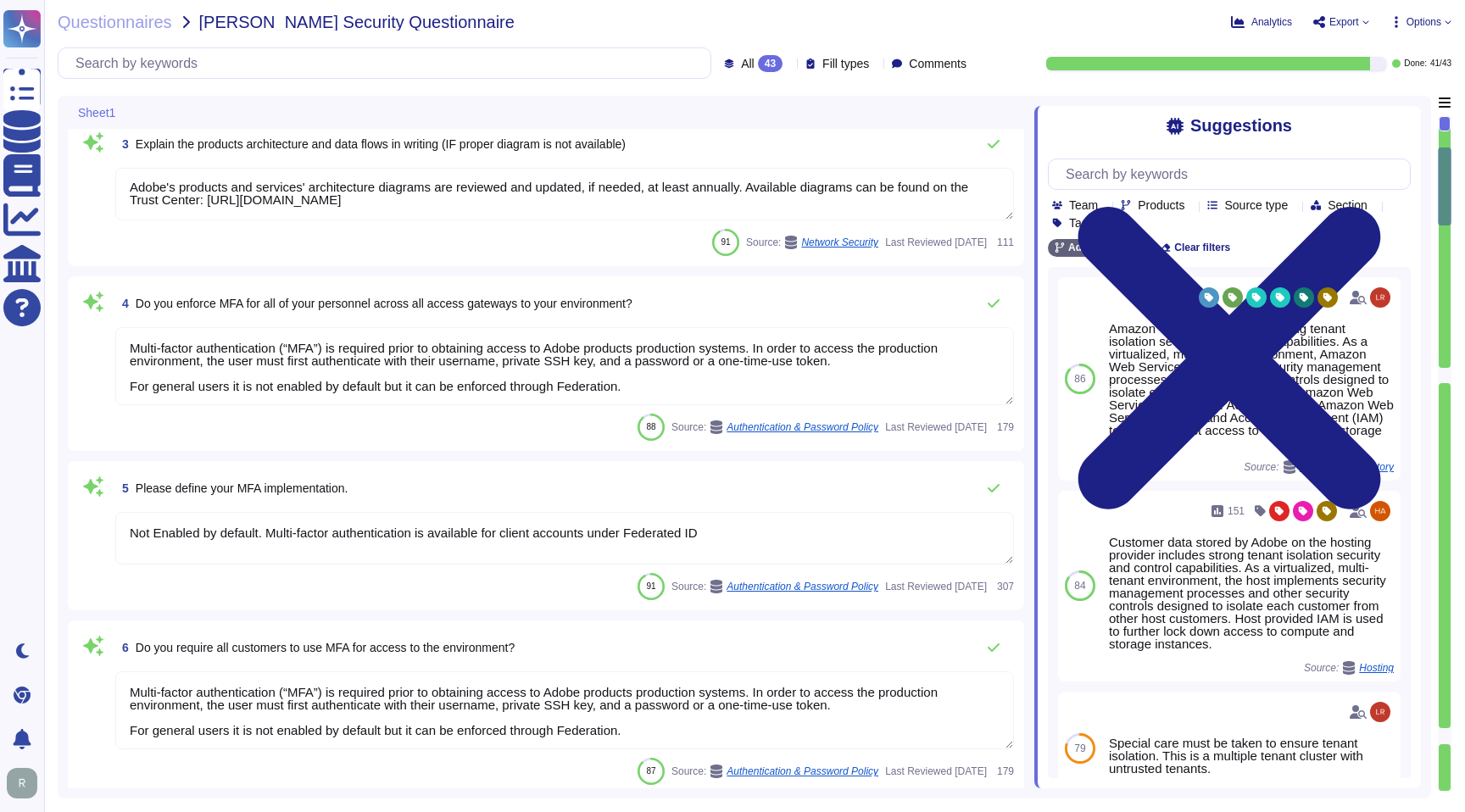
type textarea "Lo ipsumdolo sita CON 01605, Adipi'e Seddoeiusmo Temporin Utlabo etdolore mag a…"
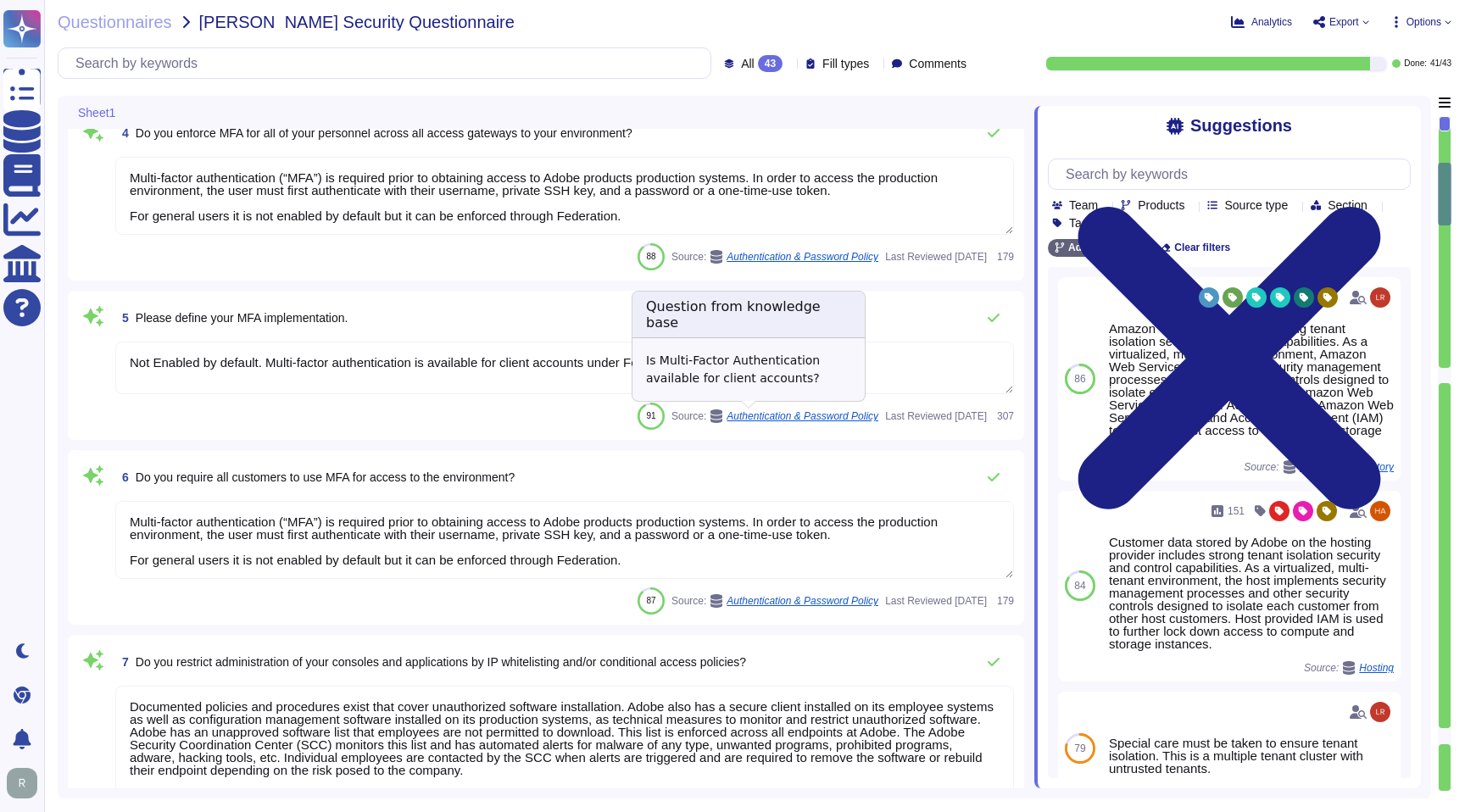
type textarea "SaaS administrators and end users access the application through the same web i…"
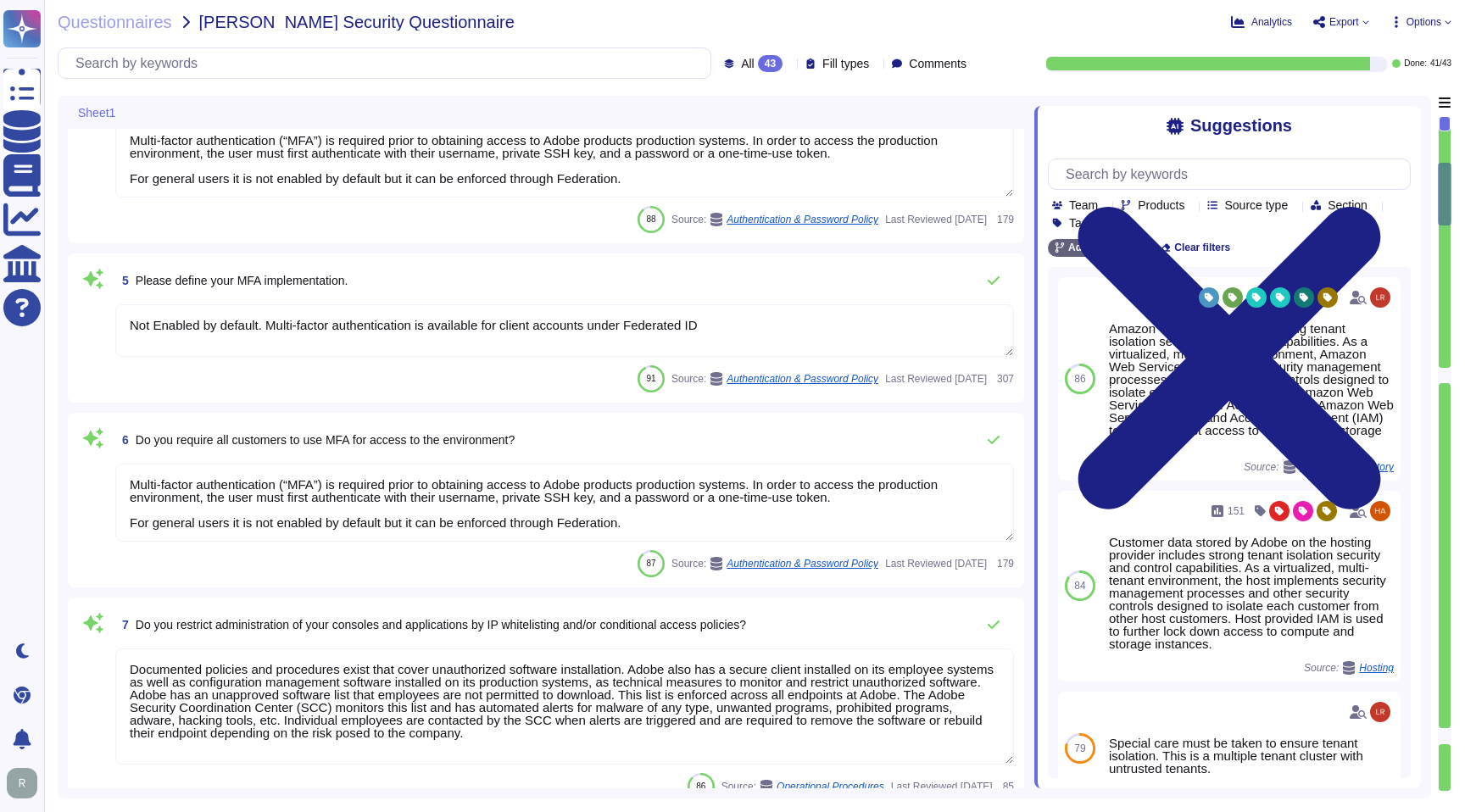
scroll to position [2, 0]
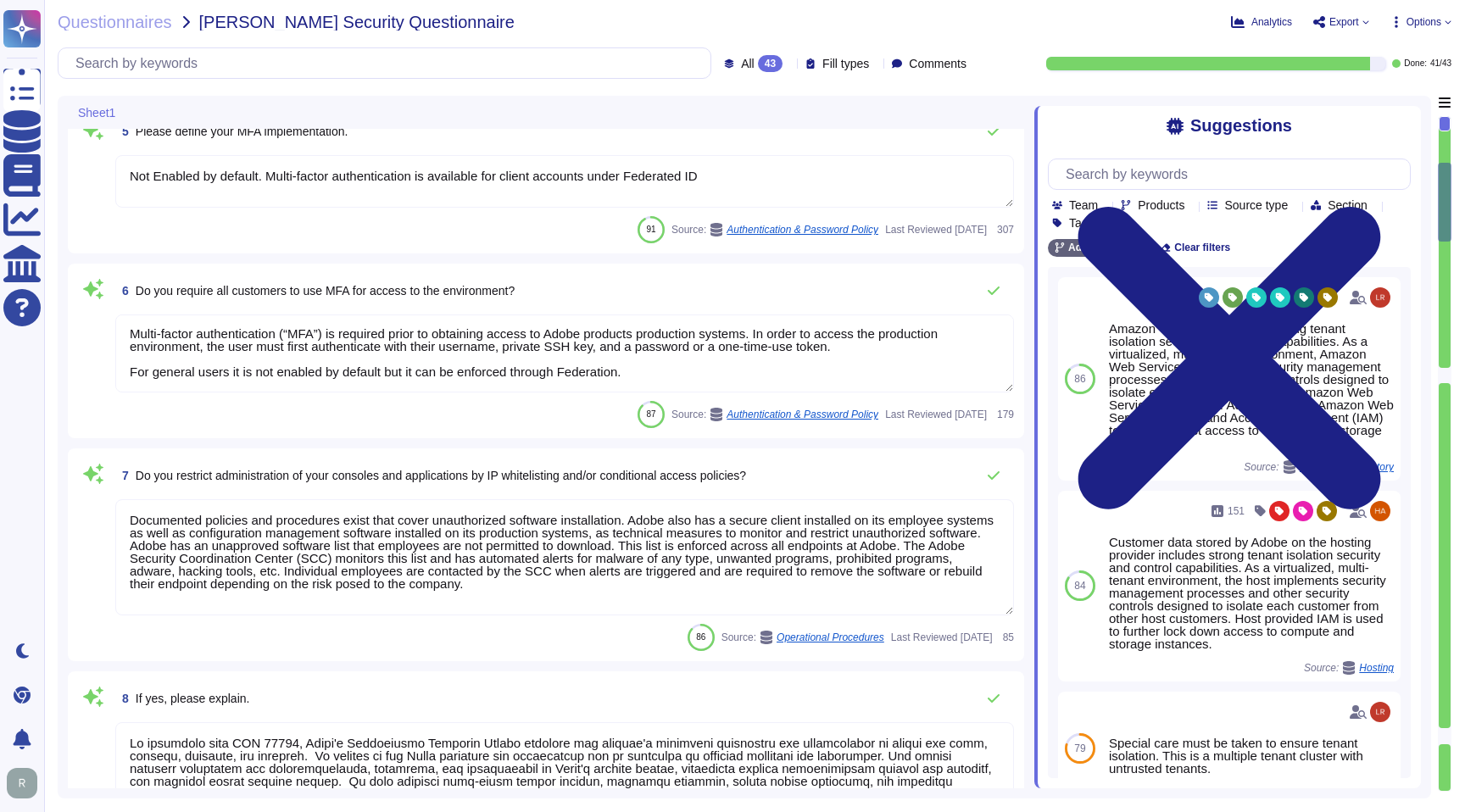
type textarea "Yes we do all of the above - 2FA, audit trails, IP address filtering, firewalls…"
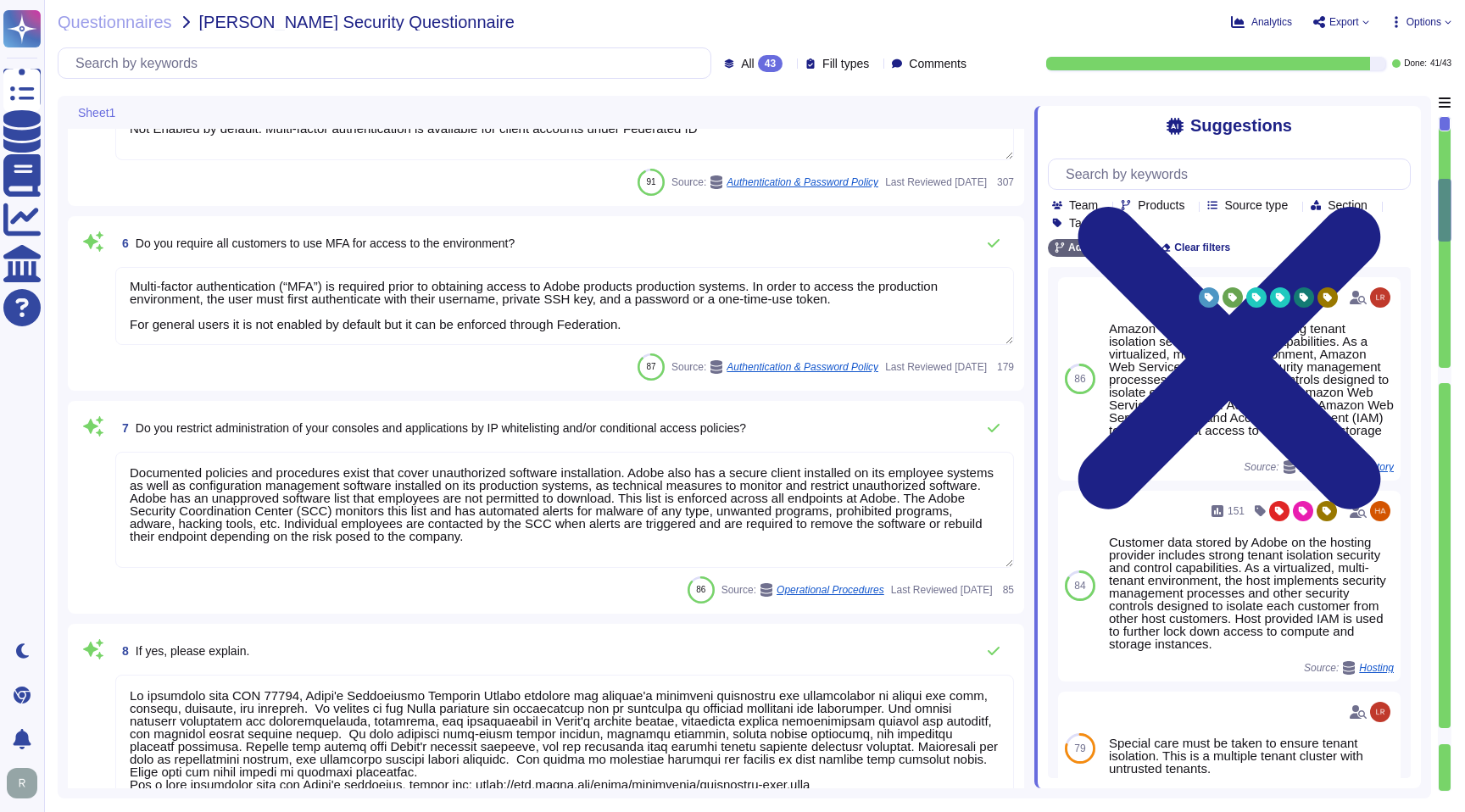
type textarea "Lo ipsumdolo sita CON 01605, Adipi'e Seddoeiusmo Temporin Utlabo etdolore mag a…"
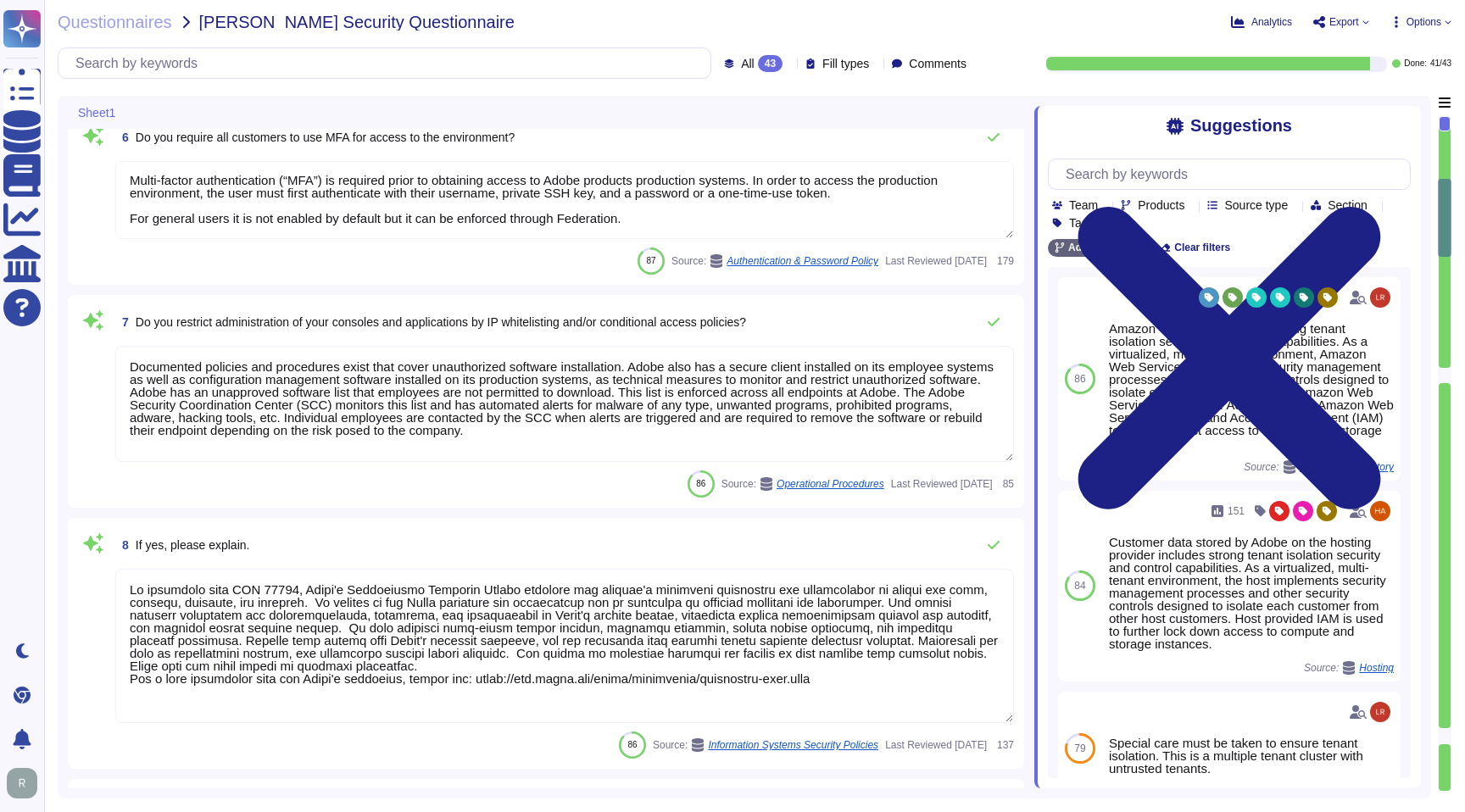
scroll to position [0, 0]
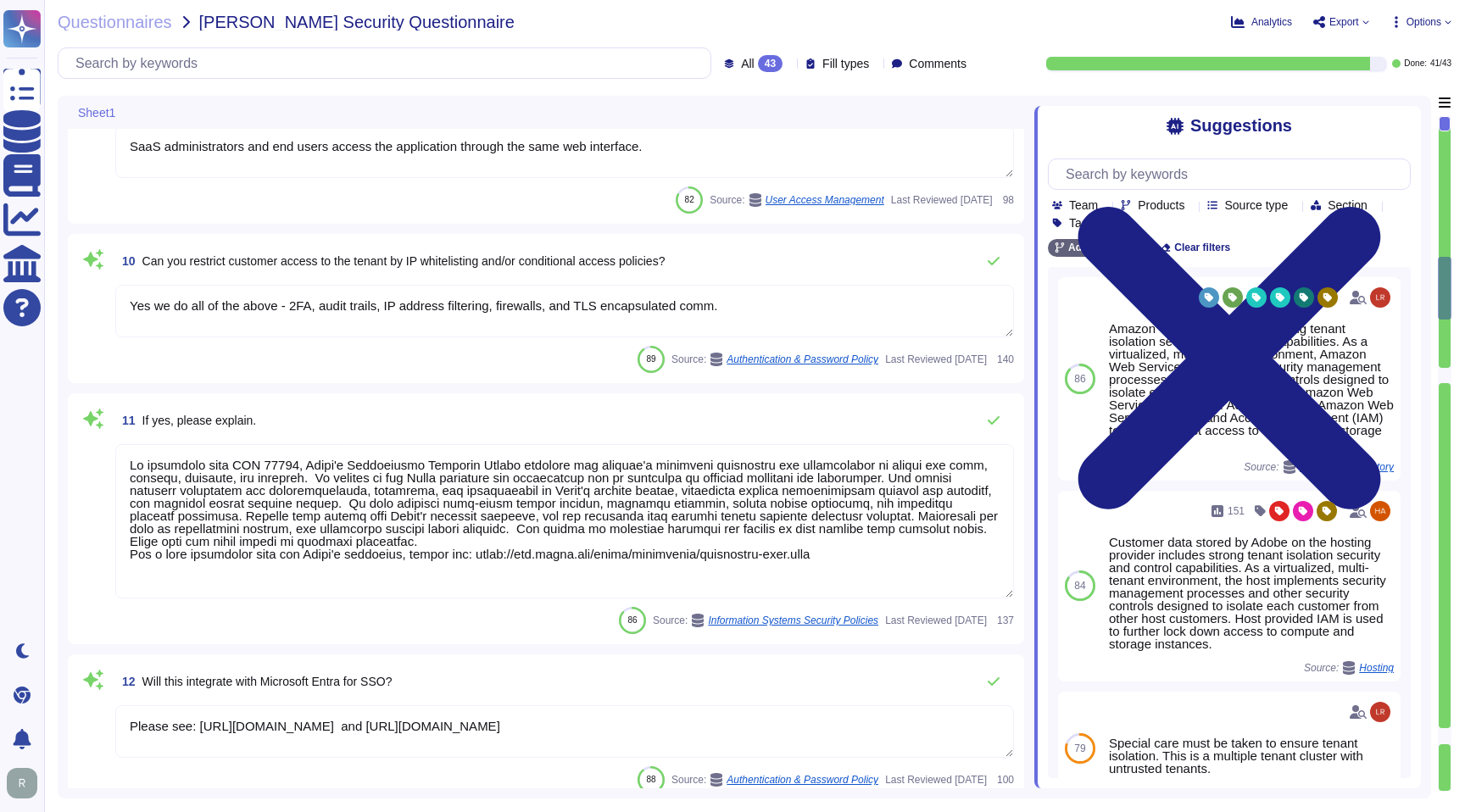
type textarea "Please see: [URL][DOMAIN_NAME] and [URL][DOMAIN_NAME]"
type textarea "Privileged access (administrator level) to information security management syst…"
type textarea "Each API call requires authentication to be established, either through Oauth 2…"
type textarea "SaaS administrators and end users access the application through the same web i…"
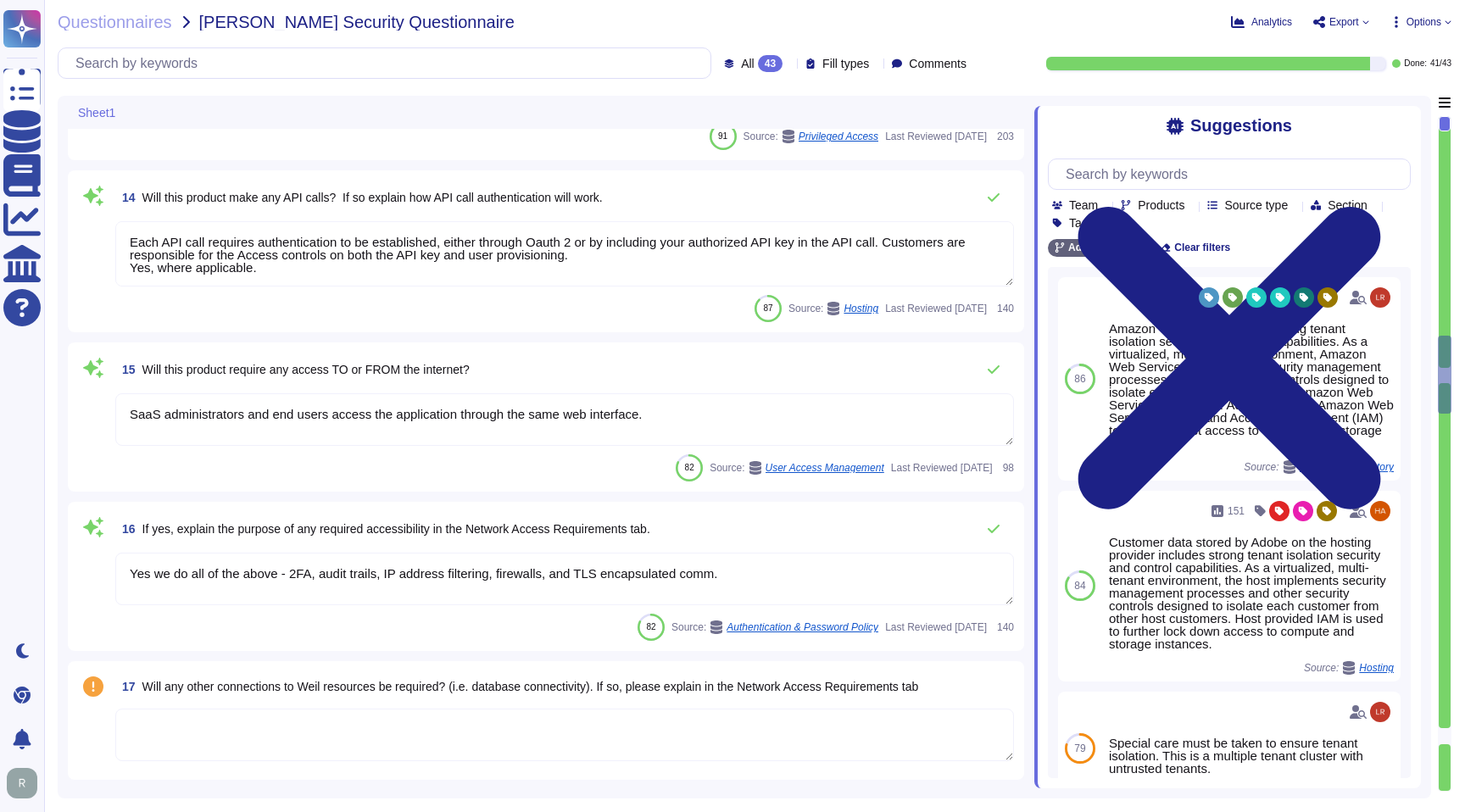
type textarea "Yes we do all of the above - 2FA, audit trails, IP address filtering, firewalls…"
type textarea "Service and generic accounts must adhere to all requirements in sections 3.1.2 …"
type textarea "A systematic approach to managing change is followed where changes are reviewed…"
type textarea "All Adobe data collected, processed, transmitted, stored, or destroyed by or on…"
type textarea "Data retention is defined in the agreements, including all applicable PSLTs (Pr…"
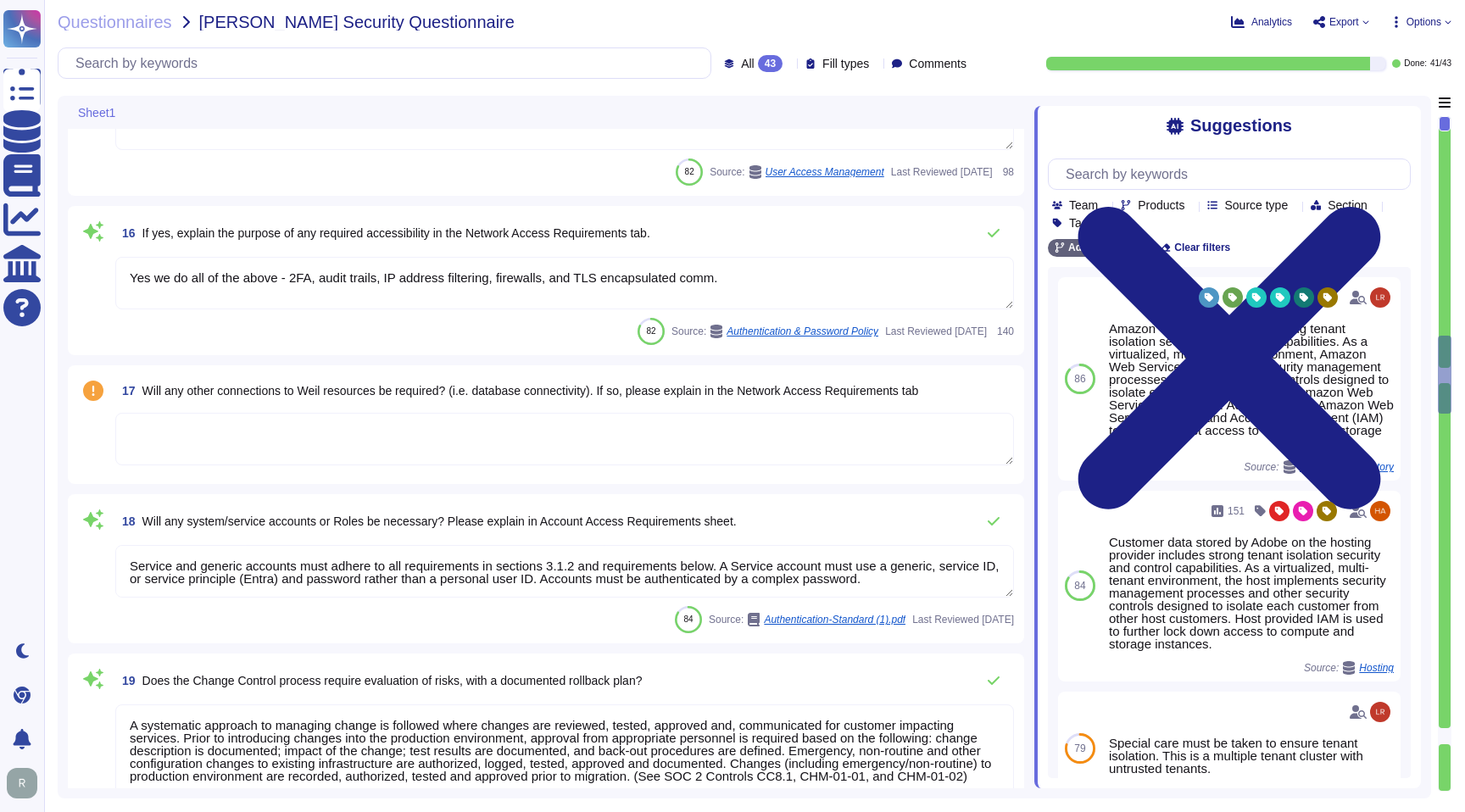
scroll to position [2967, 0]
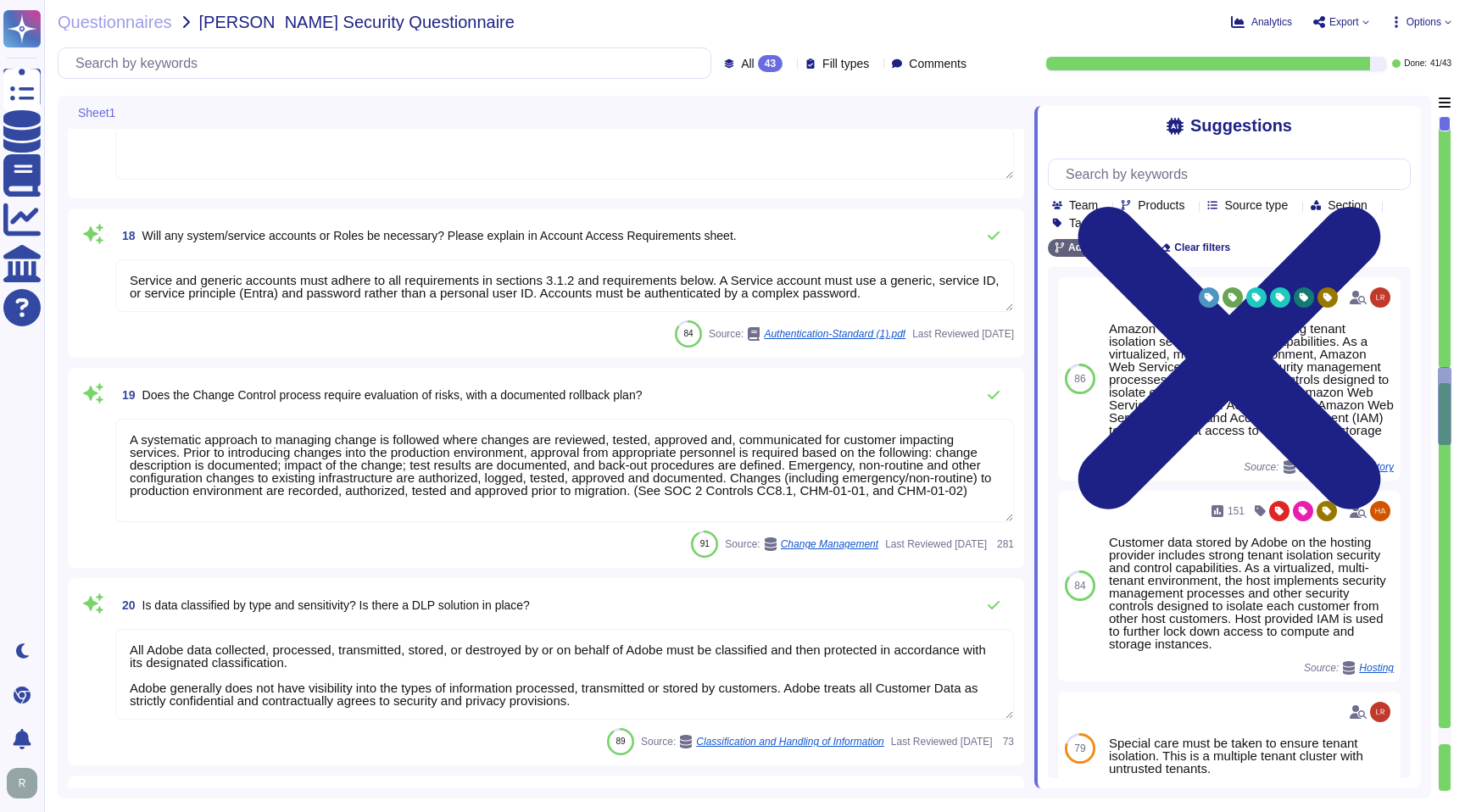
type textarea "Adobe utilizes AES-256 bit encryption at rest and TLS v1.2 or higher for data i…"
type textarea "Adobe services are expected to comply with the Key Management Standard. Adobe K…"
click at [1424, 23] on span "Options" at bounding box center [1423, 22] width 34 height 10
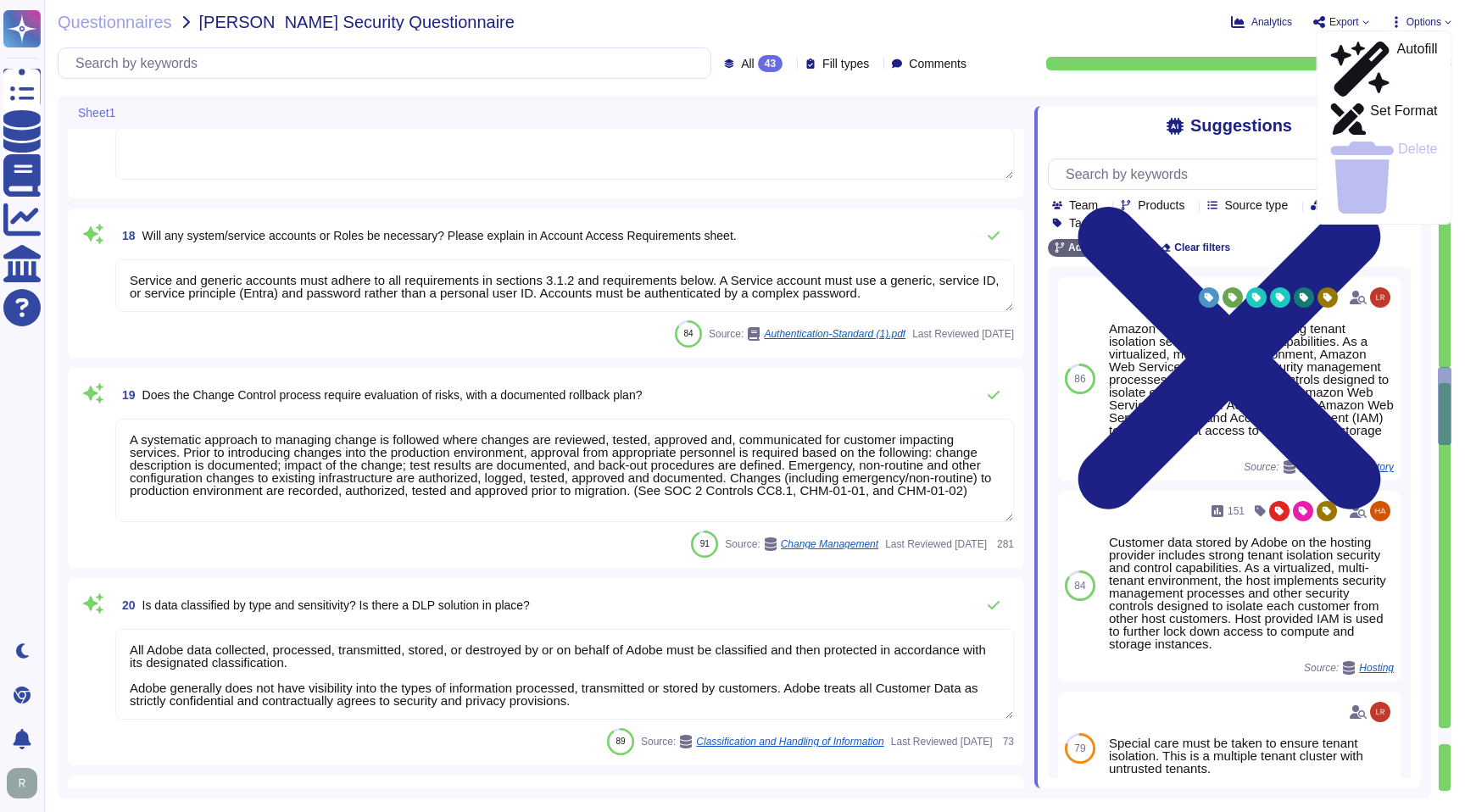
click at [1085, 23] on div "Analytics Export Options Autofill Set Format Delete" at bounding box center [1220, 22] width 462 height 17
